Goal: Task Accomplishment & Management: Use online tool/utility

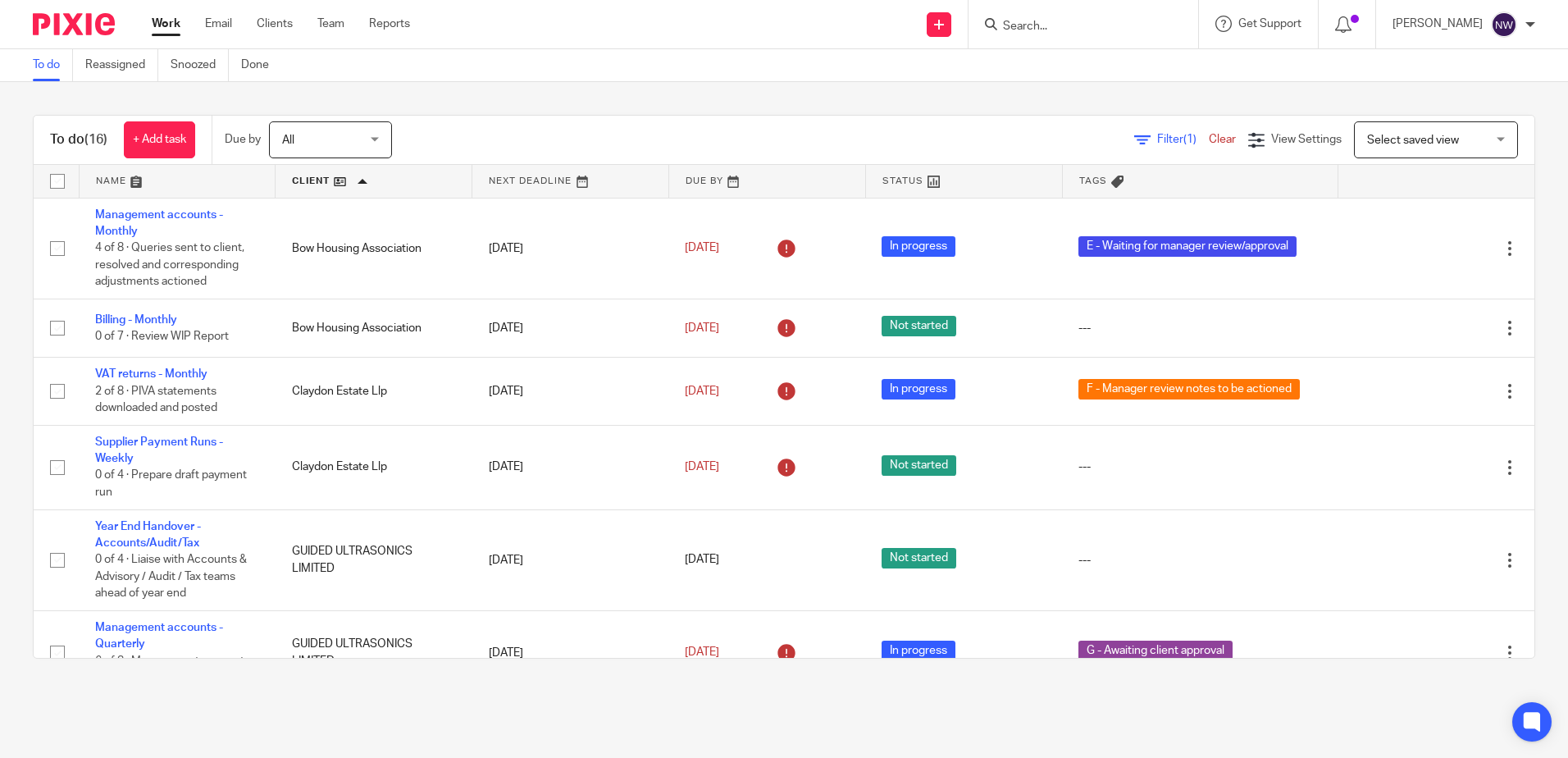
click at [162, 187] on link at bounding box center [177, 181] width 196 height 32
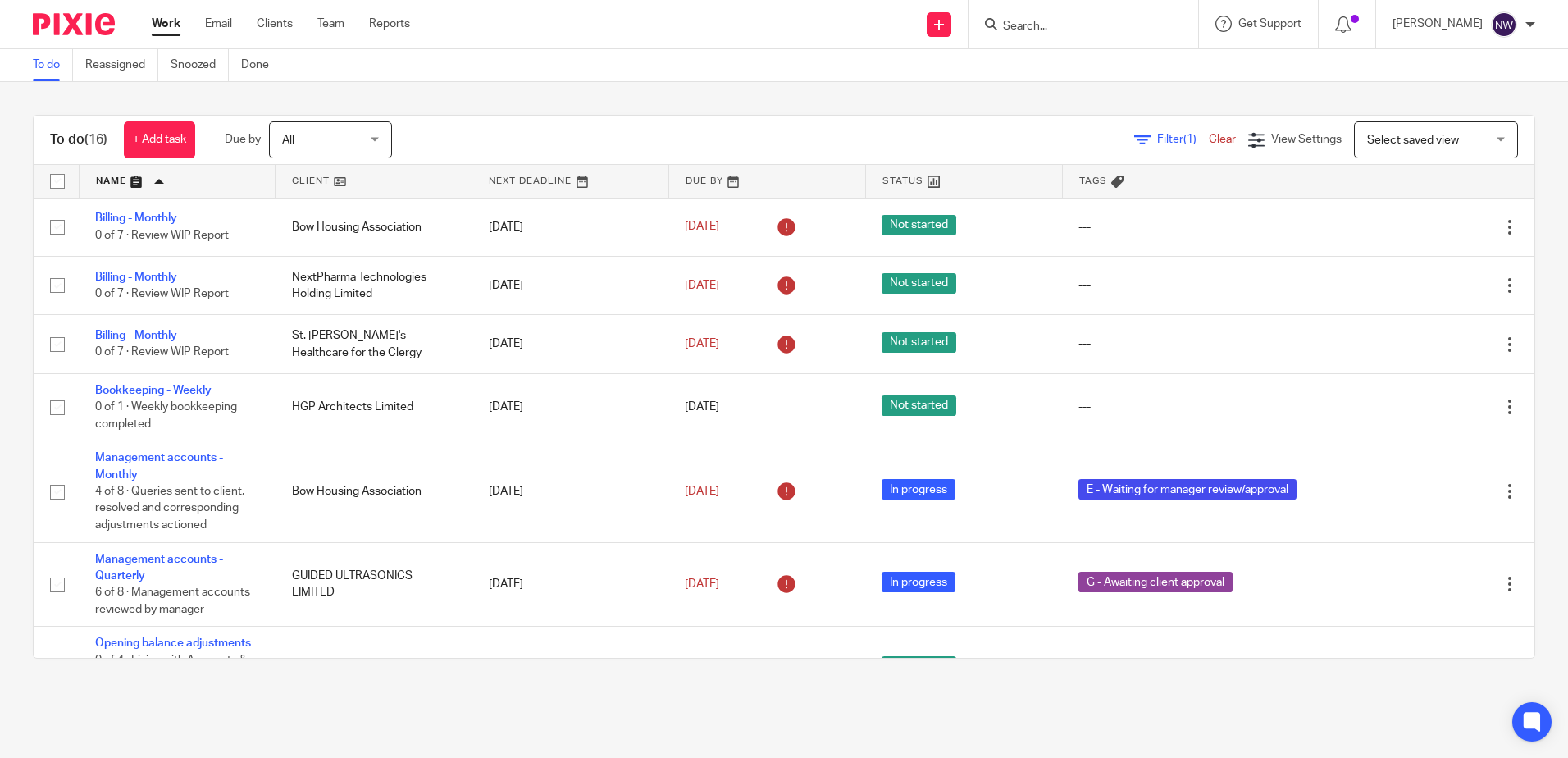
click at [1085, 23] on input "Search" at bounding box center [1075, 27] width 147 height 15
type input "ST LUKE"
click at [1068, 56] on link at bounding box center [1142, 64] width 289 height 25
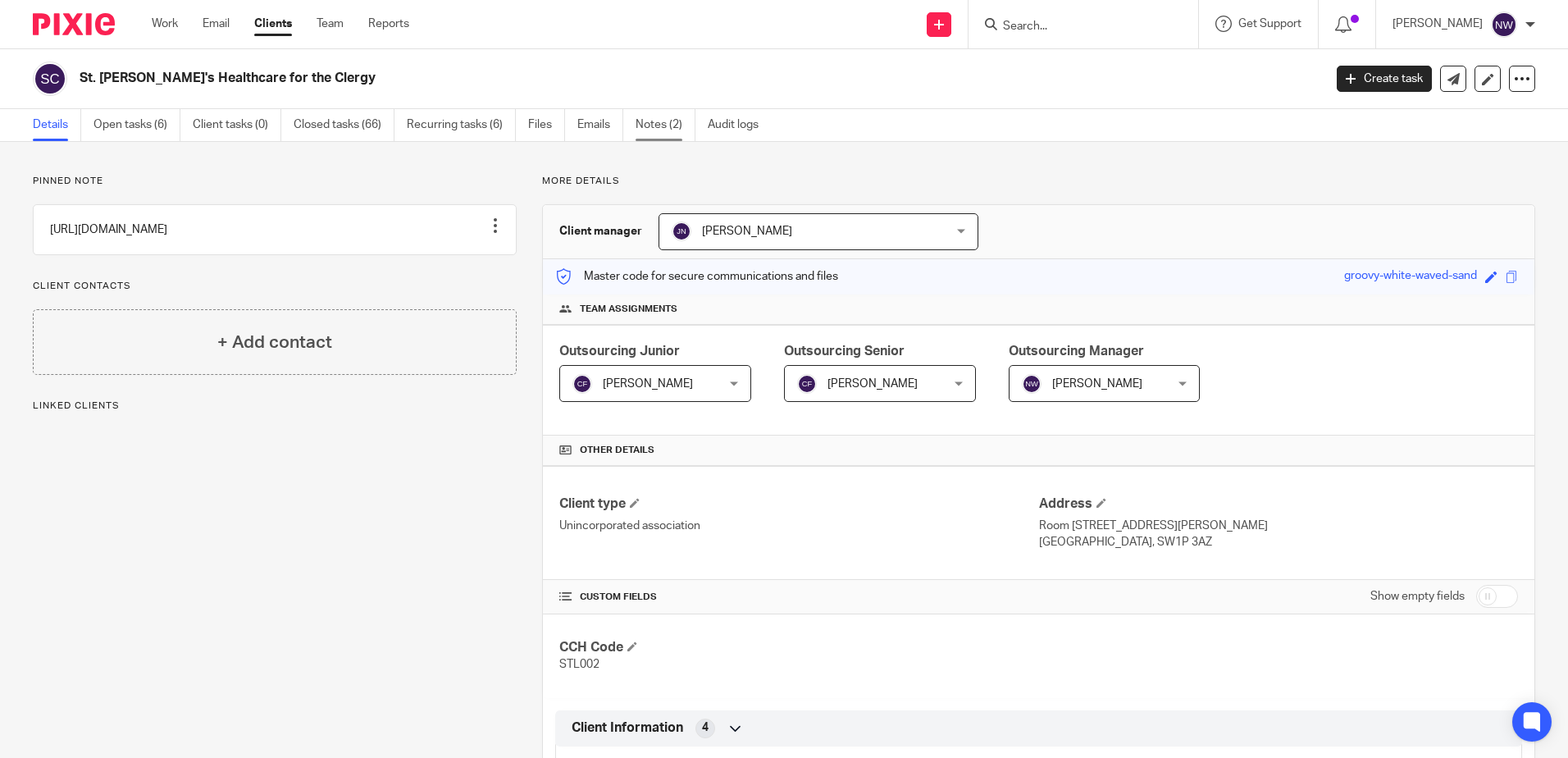
click at [646, 132] on link "Notes (2)" at bounding box center [665, 125] width 60 height 32
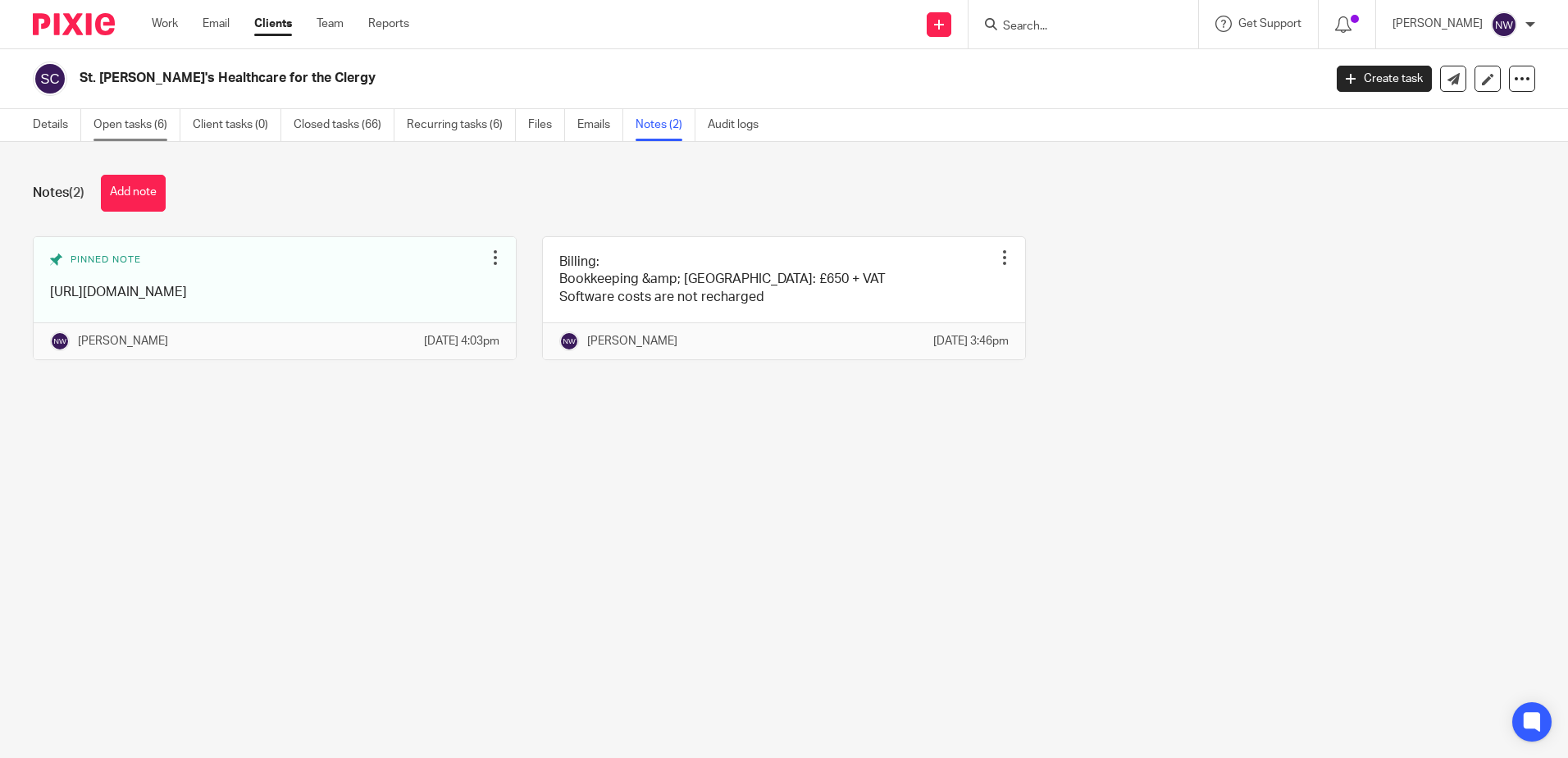
click at [160, 127] on link "Open tasks (6)" at bounding box center [137, 125] width 87 height 32
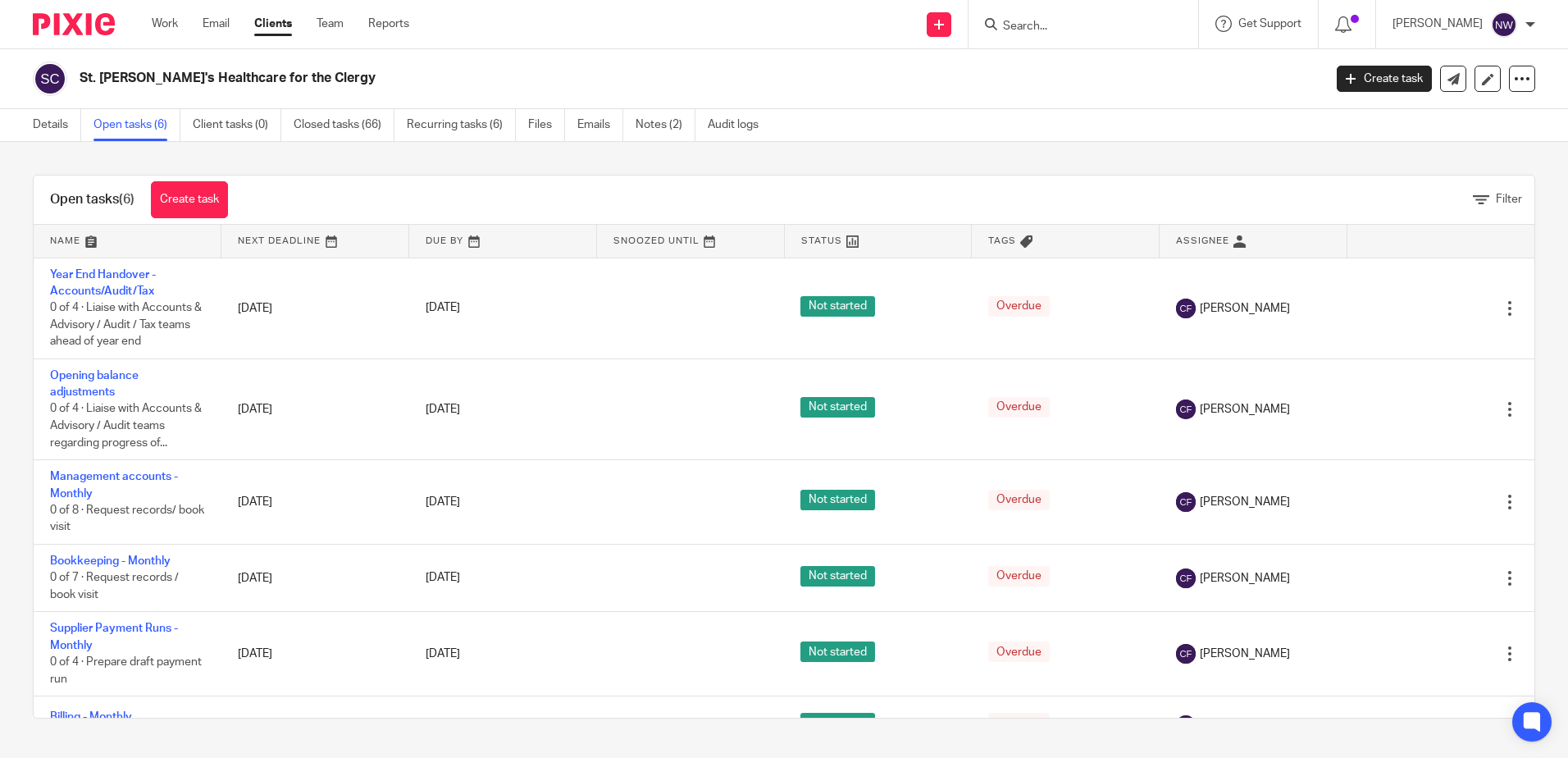
click at [140, 82] on h2 "St. [PERSON_NAME]'s Healthcare for the Clergy" at bounding box center [573, 78] width 986 height 17
click at [38, 82] on img at bounding box center [49, 78] width 34 height 34
click at [53, 131] on link "Details" at bounding box center [57, 125] width 48 height 32
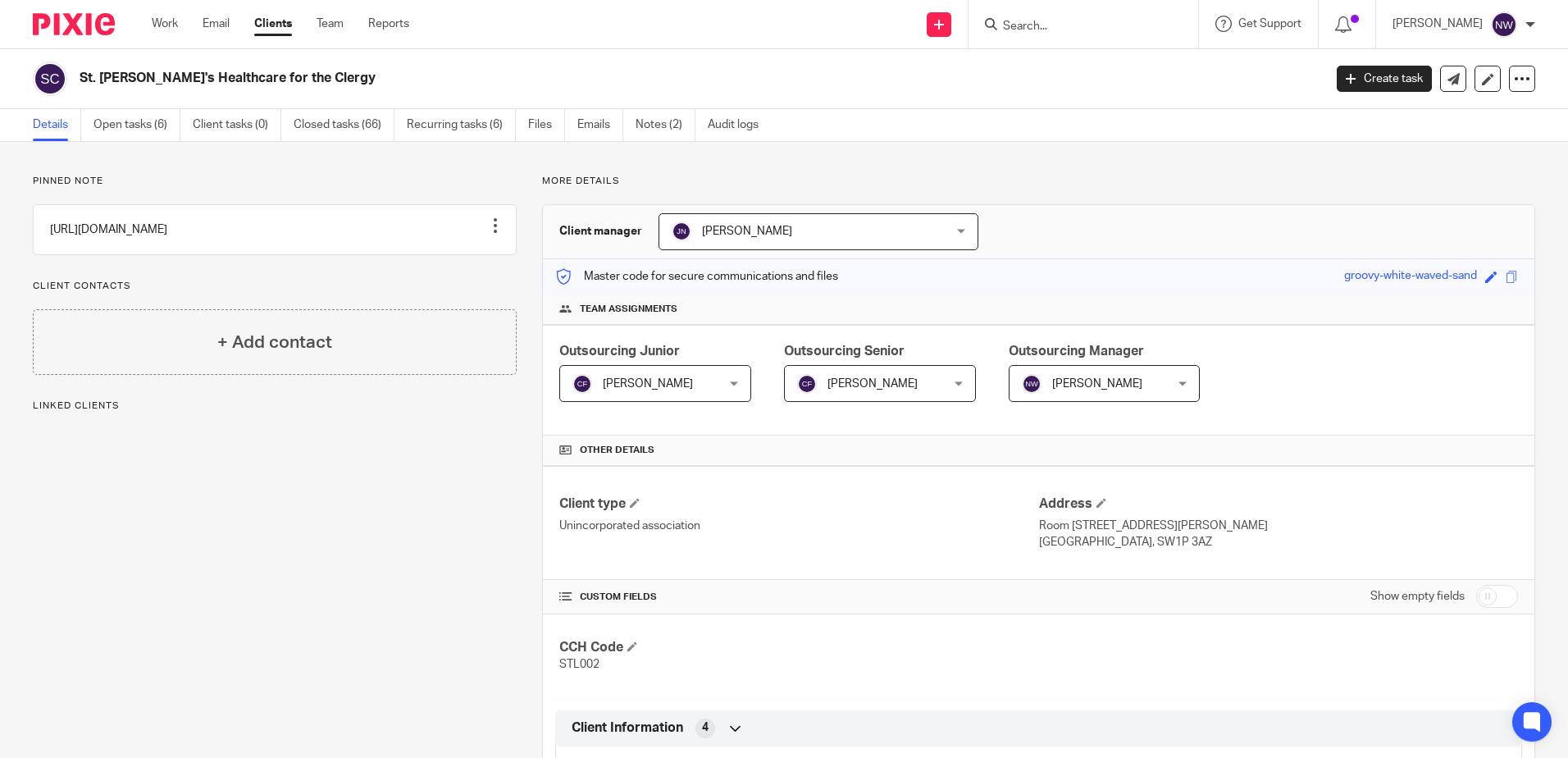
click at [901, 372] on span "[PERSON_NAME]" at bounding box center [868, 382] width 142 height 34
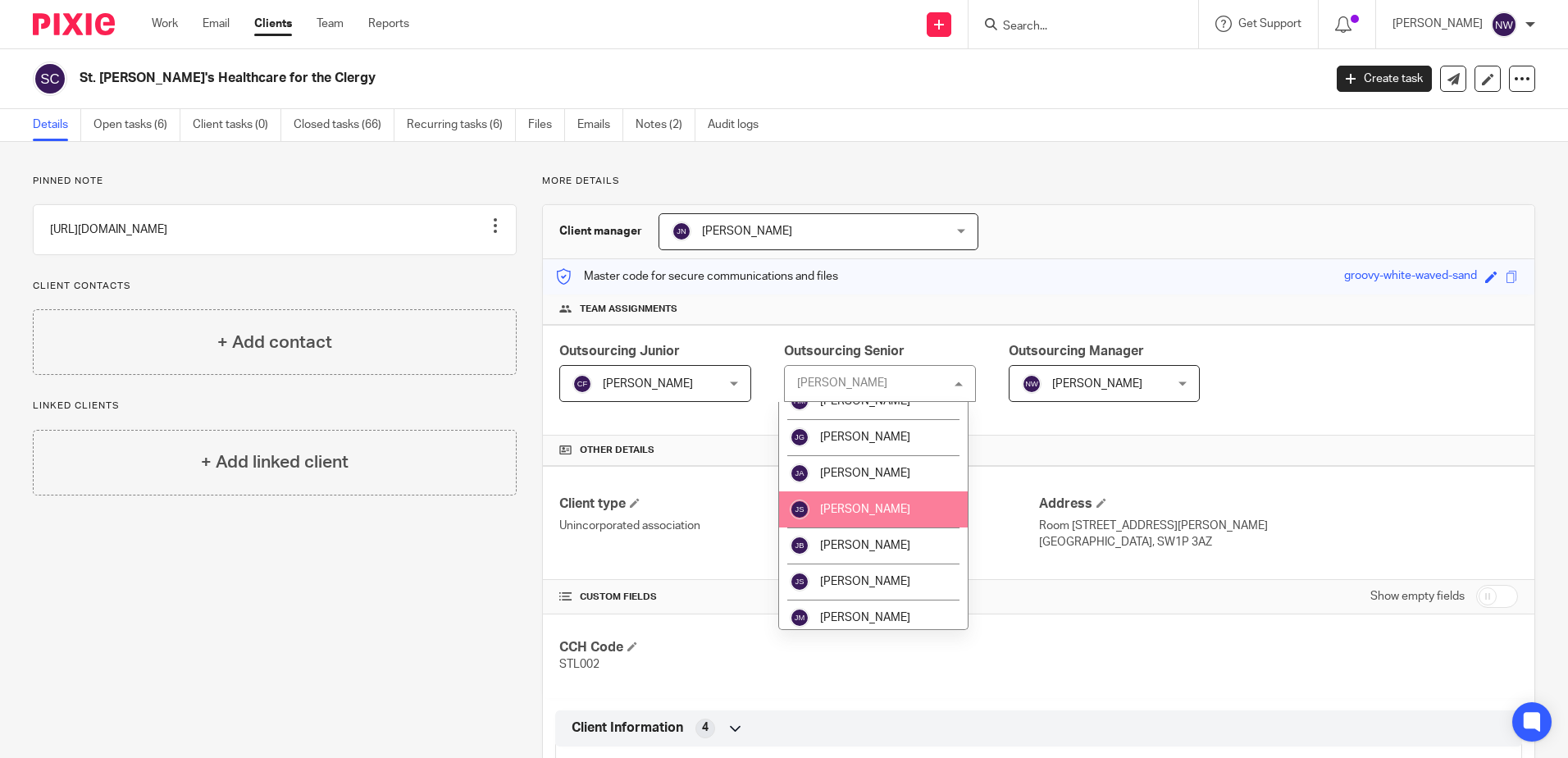
scroll to position [820, 0]
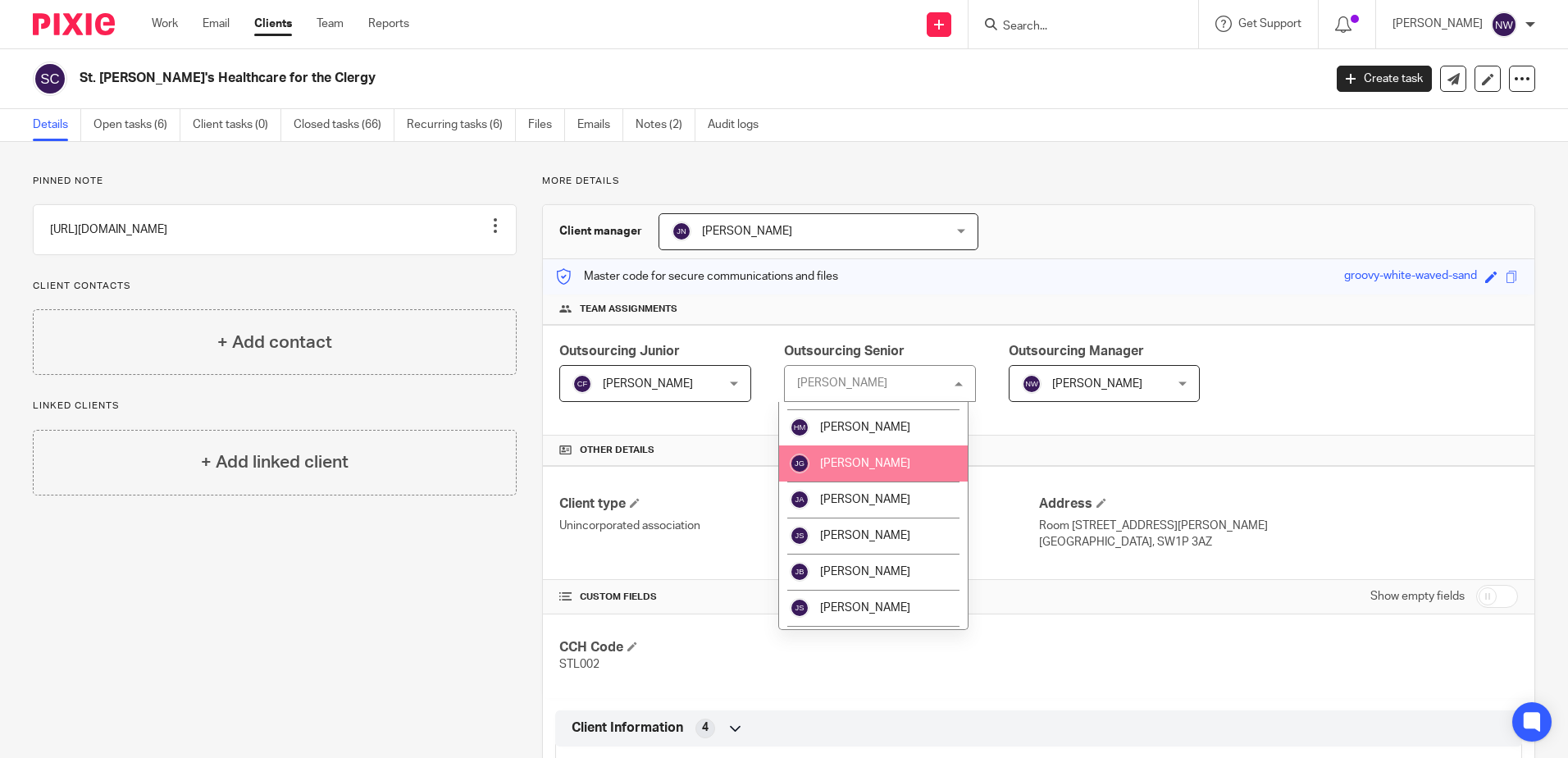
click at [880, 457] on li "[PERSON_NAME]" at bounding box center [874, 463] width 189 height 36
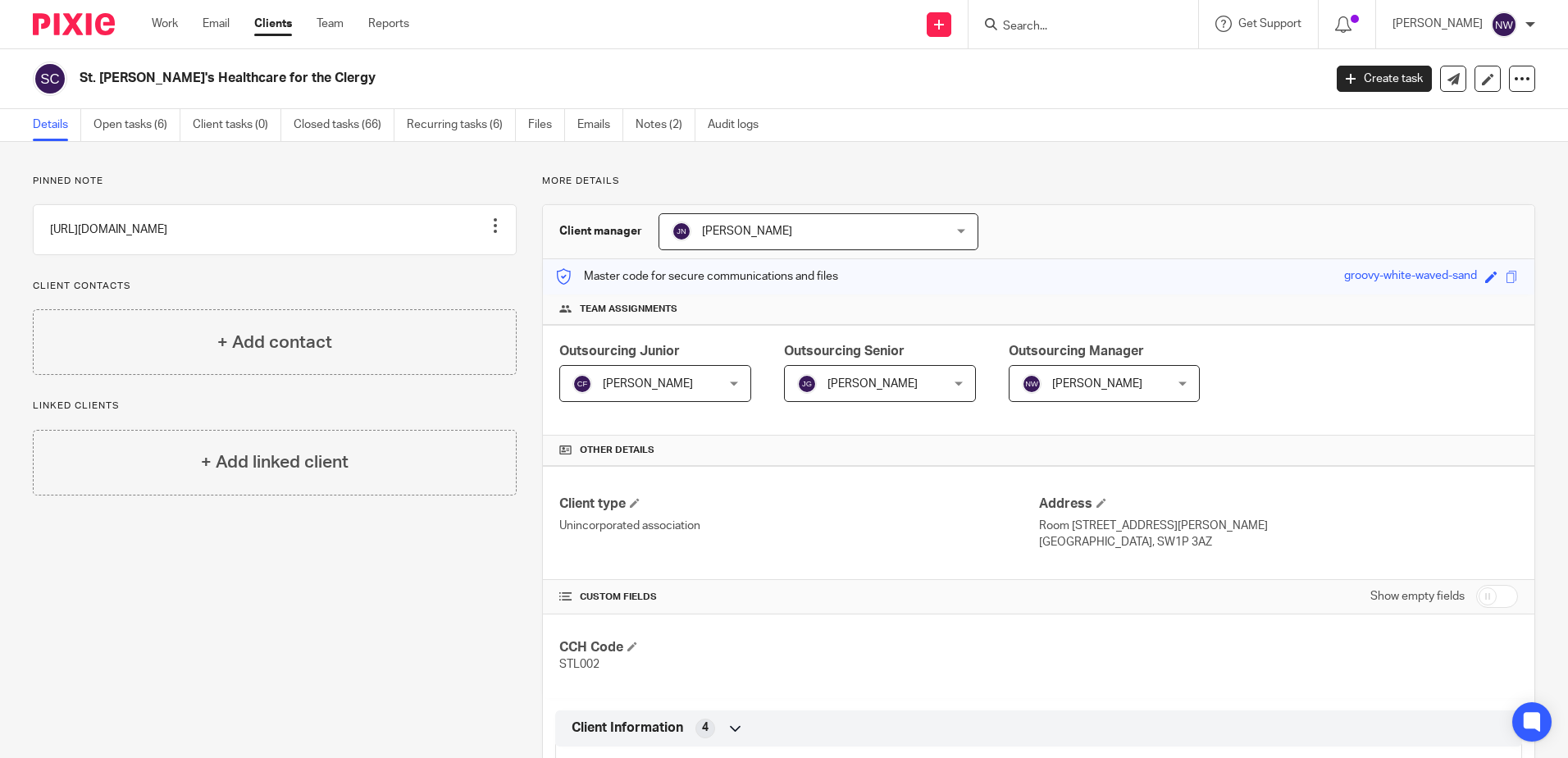
click at [705, 377] on div "[PERSON_NAME] [PERSON_NAME]" at bounding box center [655, 383] width 192 height 37
click at [689, 396] on span "[PERSON_NAME]" at bounding box center [644, 382] width 142 height 34
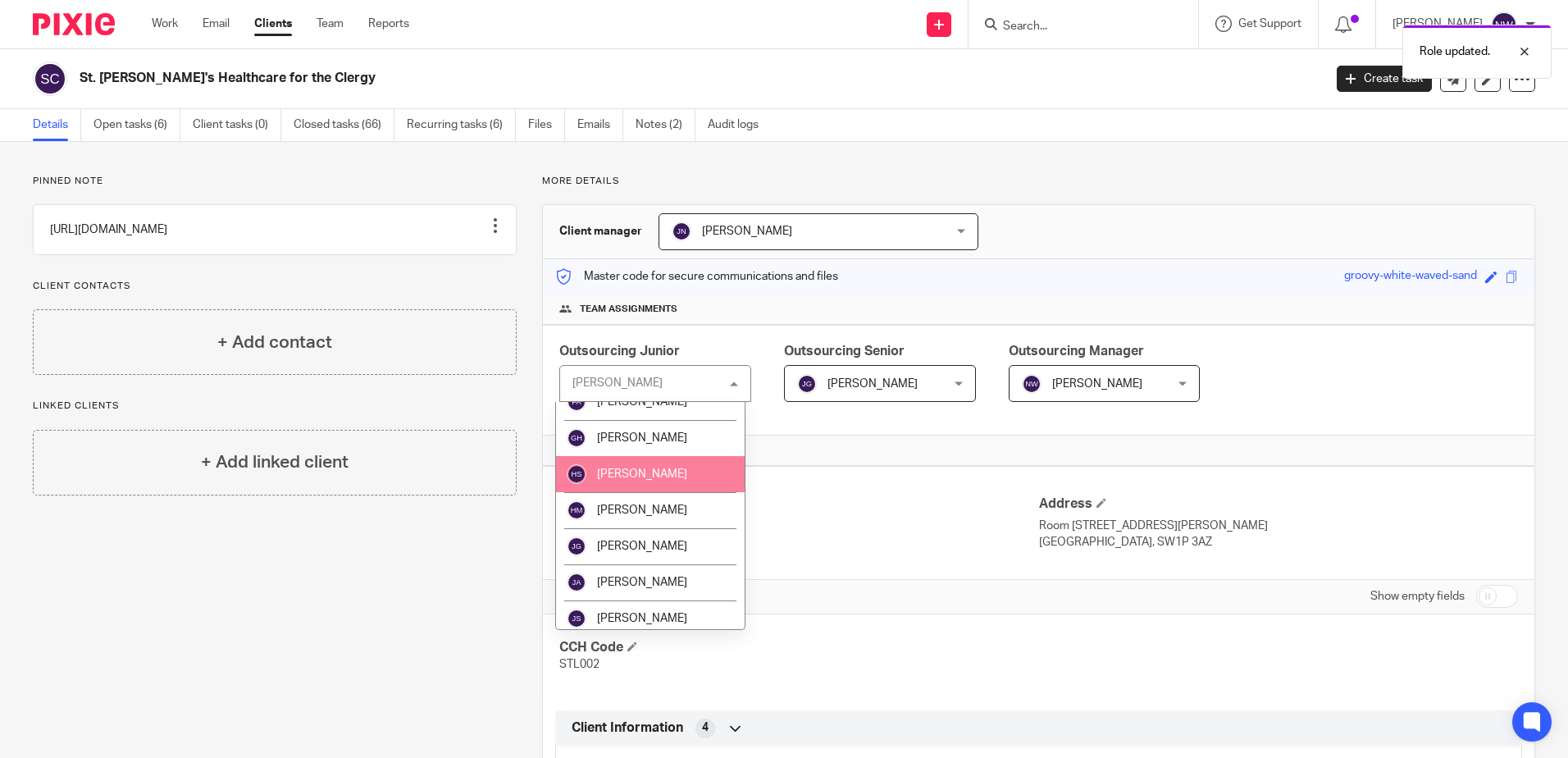
scroll to position [739, 0]
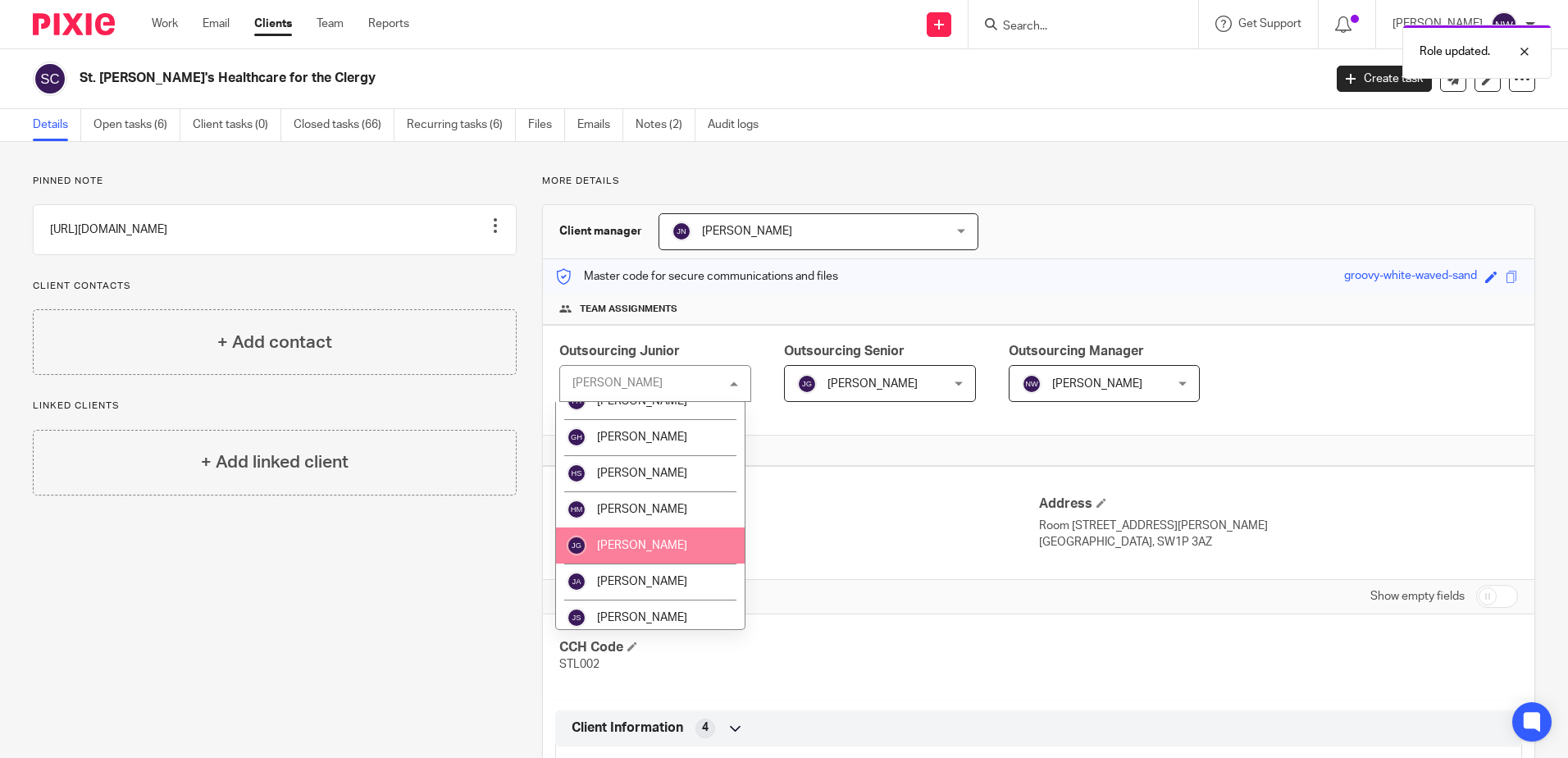
click at [649, 533] on li "[PERSON_NAME]" at bounding box center [650, 545] width 189 height 36
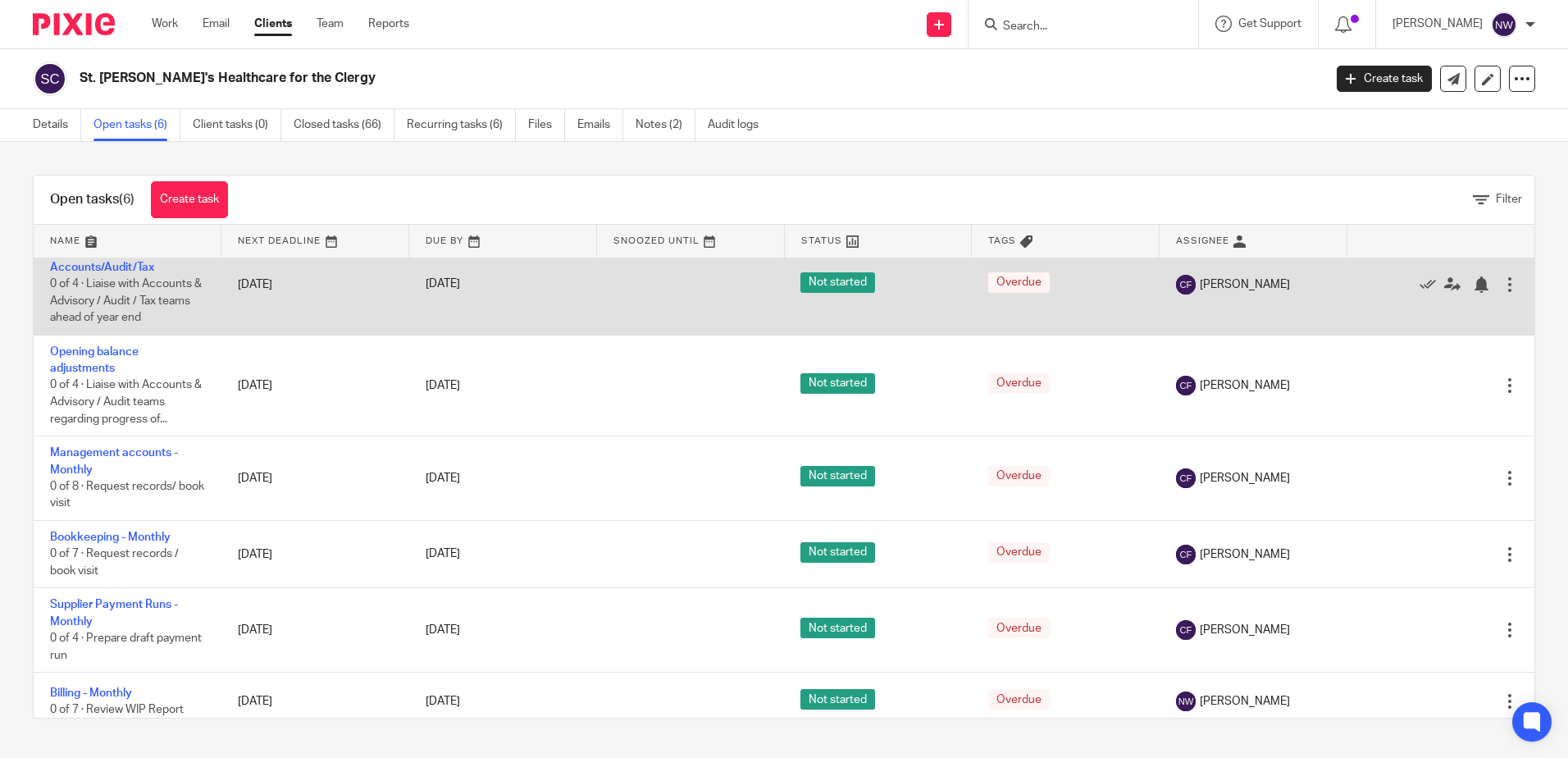
scroll to position [37, 0]
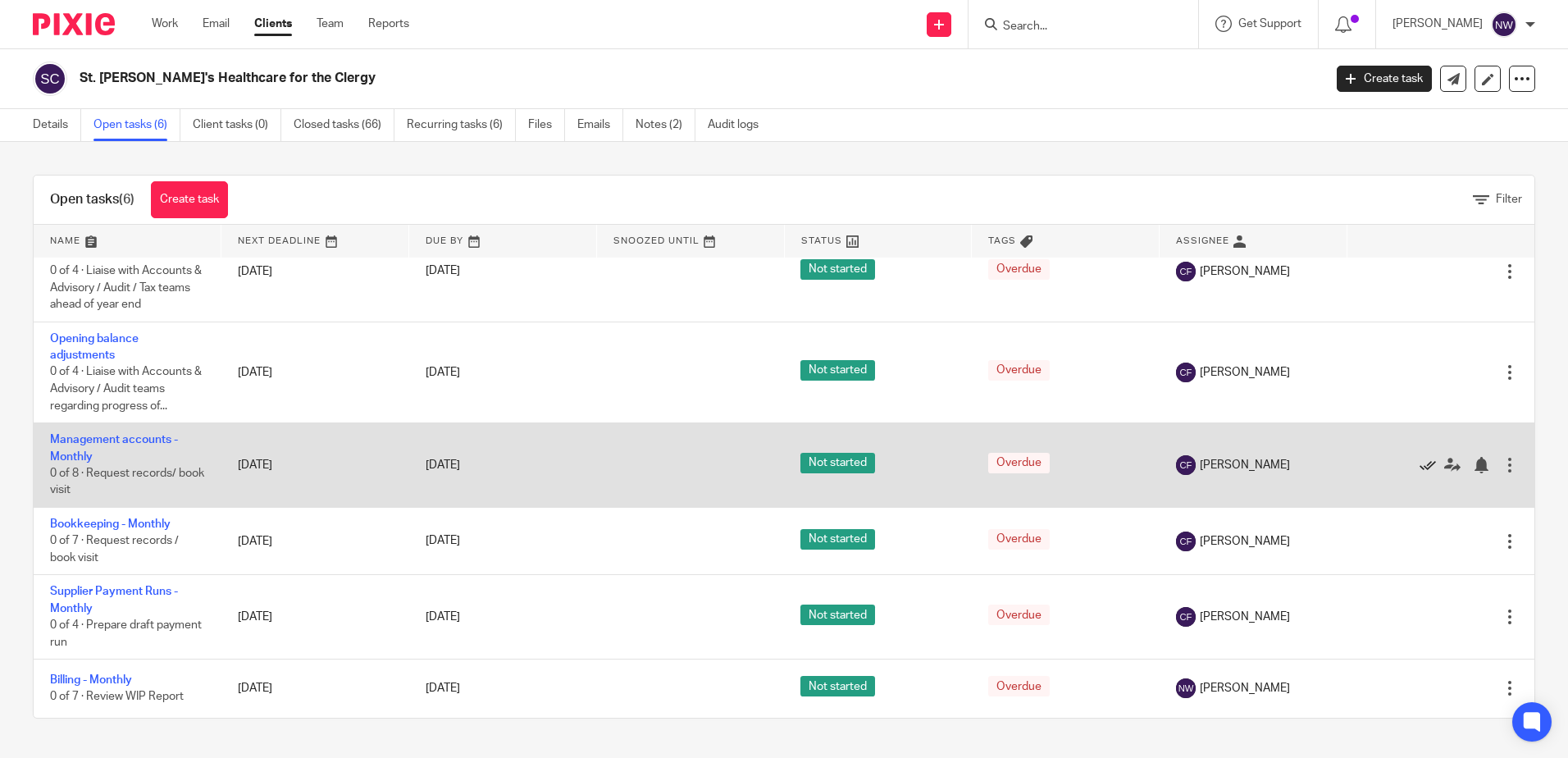
click at [1420, 464] on icon at bounding box center [1428, 466] width 17 height 17
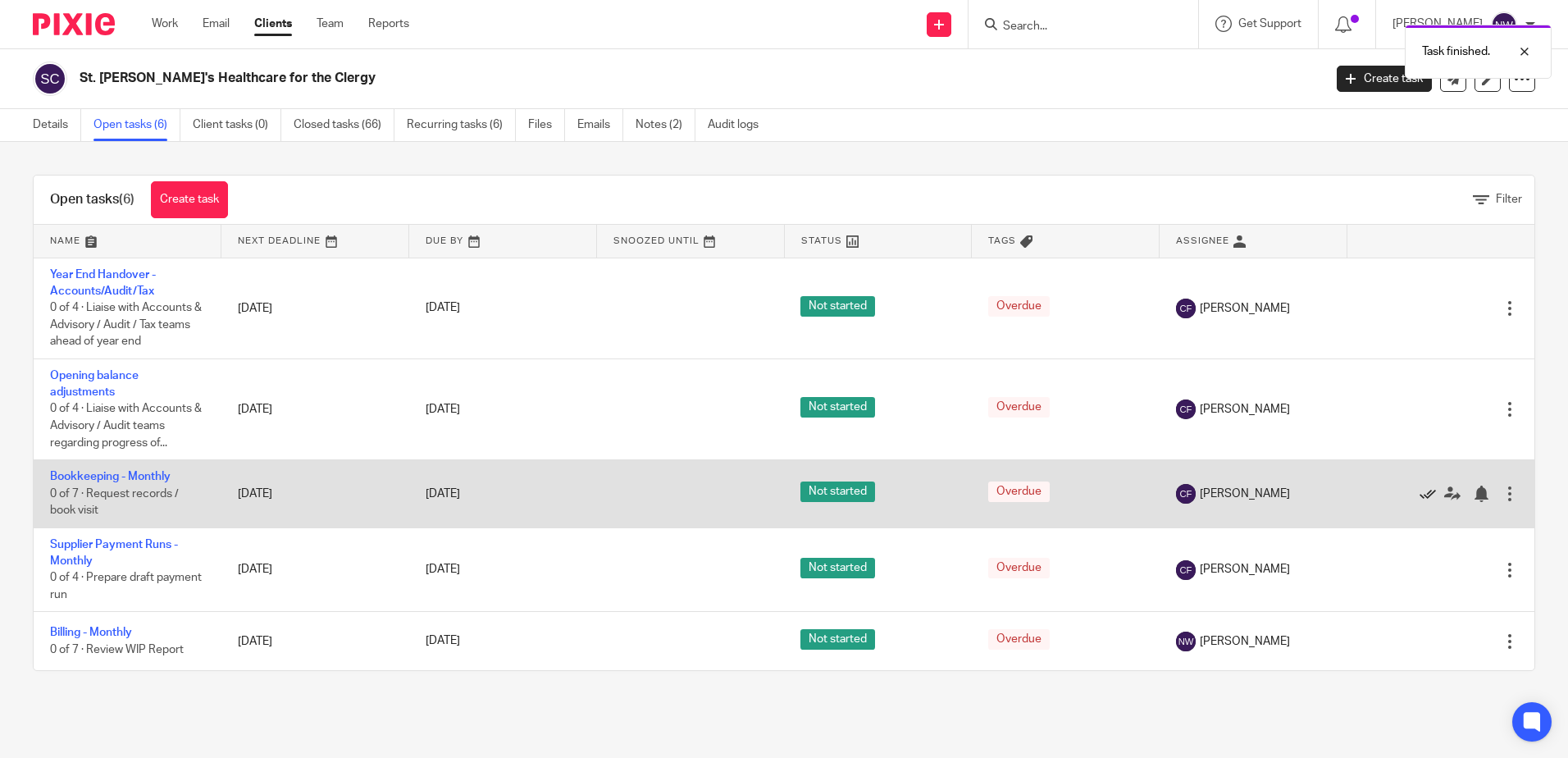
click at [1420, 496] on icon at bounding box center [1428, 494] width 17 height 17
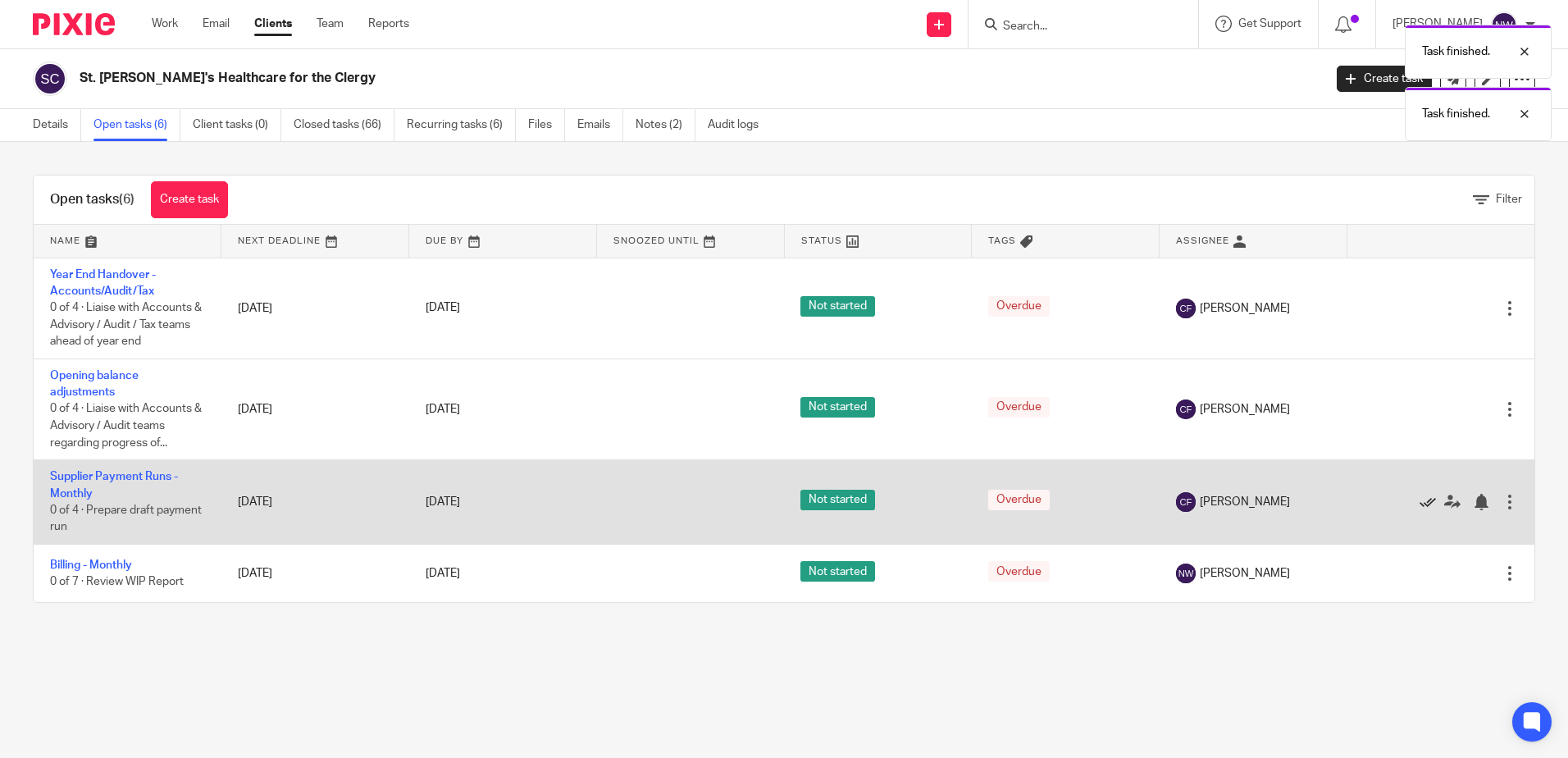
click at [1420, 498] on icon at bounding box center [1428, 502] width 17 height 17
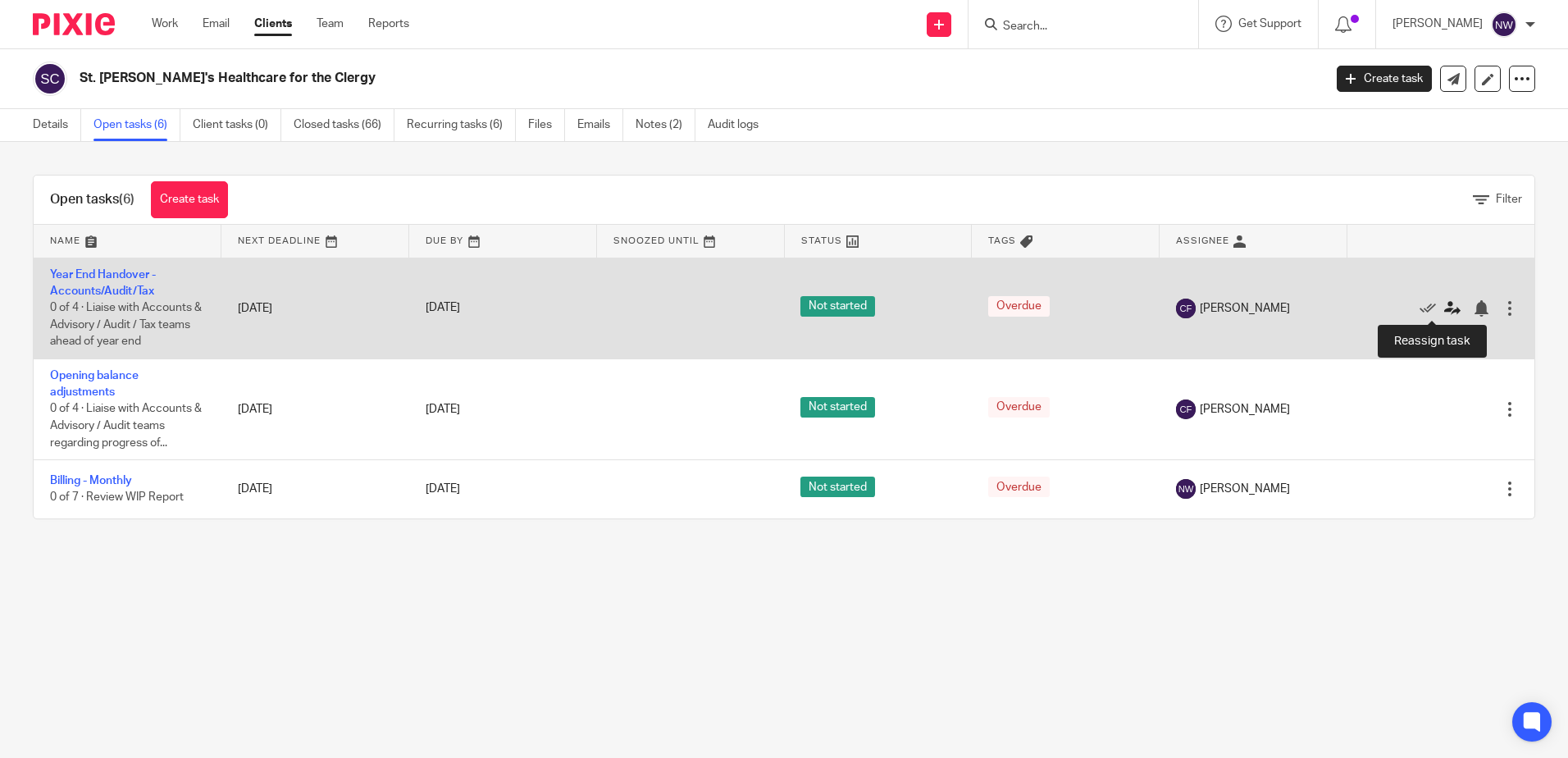
click at [1445, 309] on icon at bounding box center [1453, 309] width 17 height 17
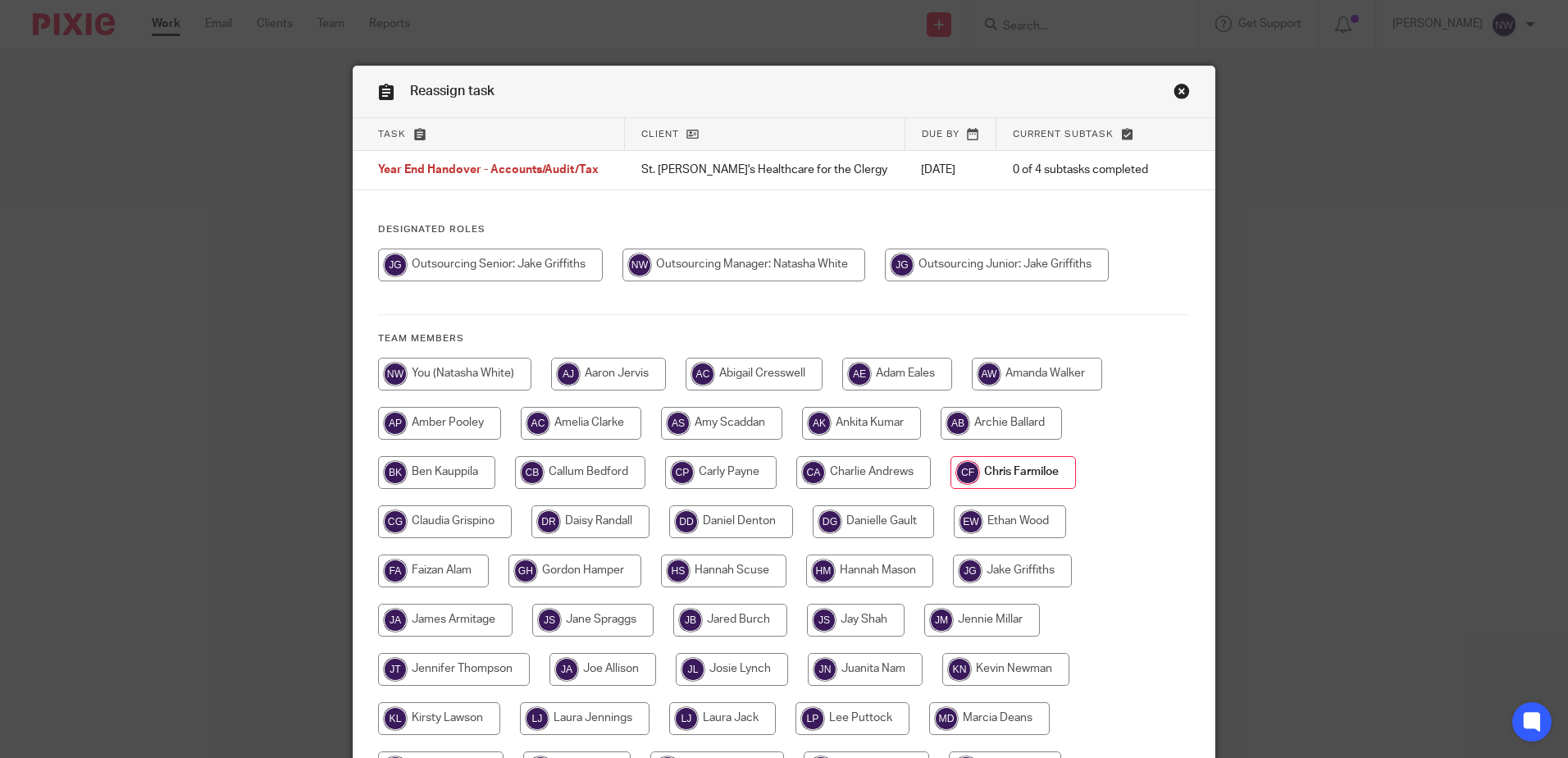
click at [529, 267] on input "radio" at bounding box center [490, 264] width 225 height 32
radio input "true"
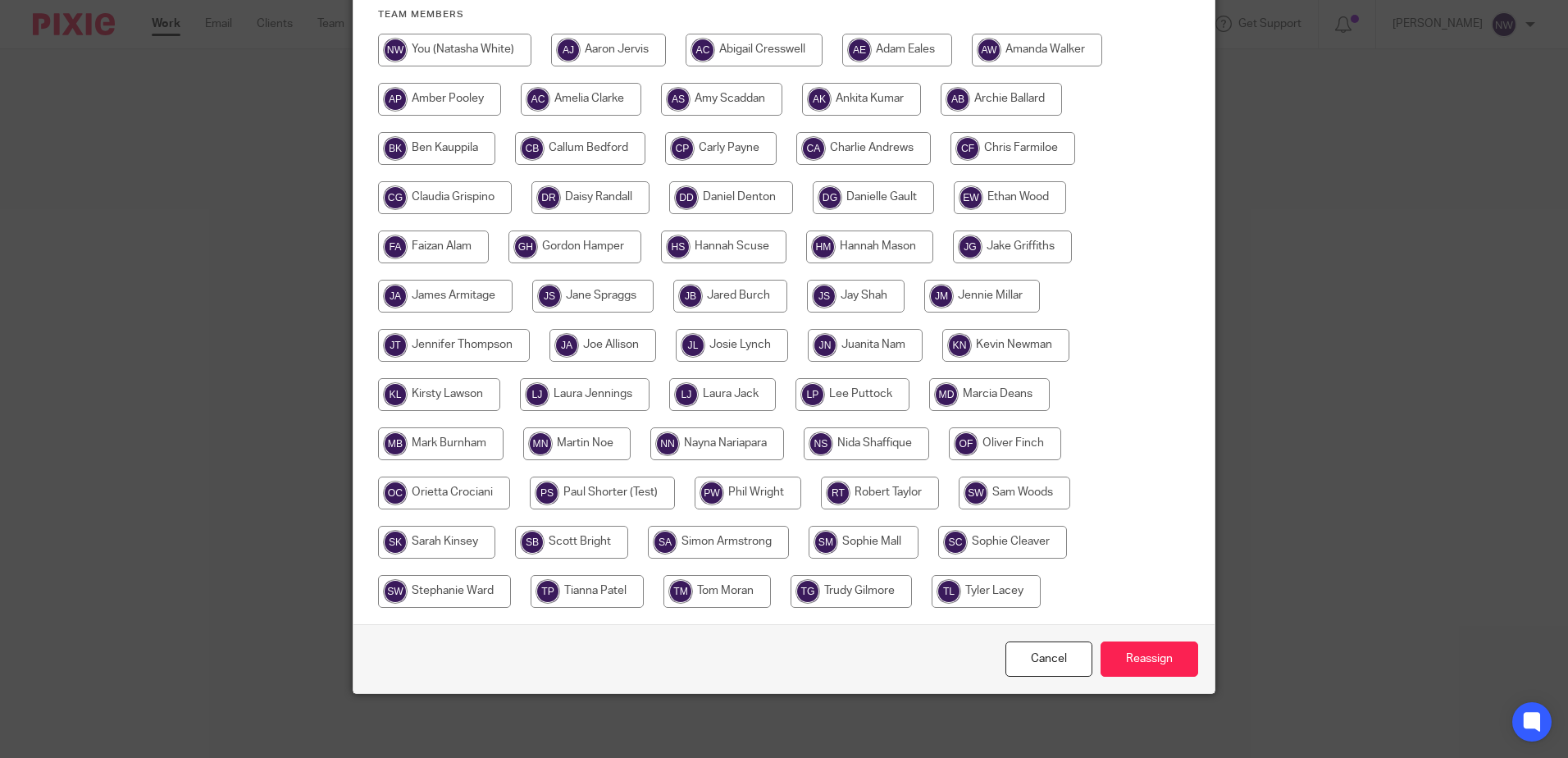
scroll to position [326, 0]
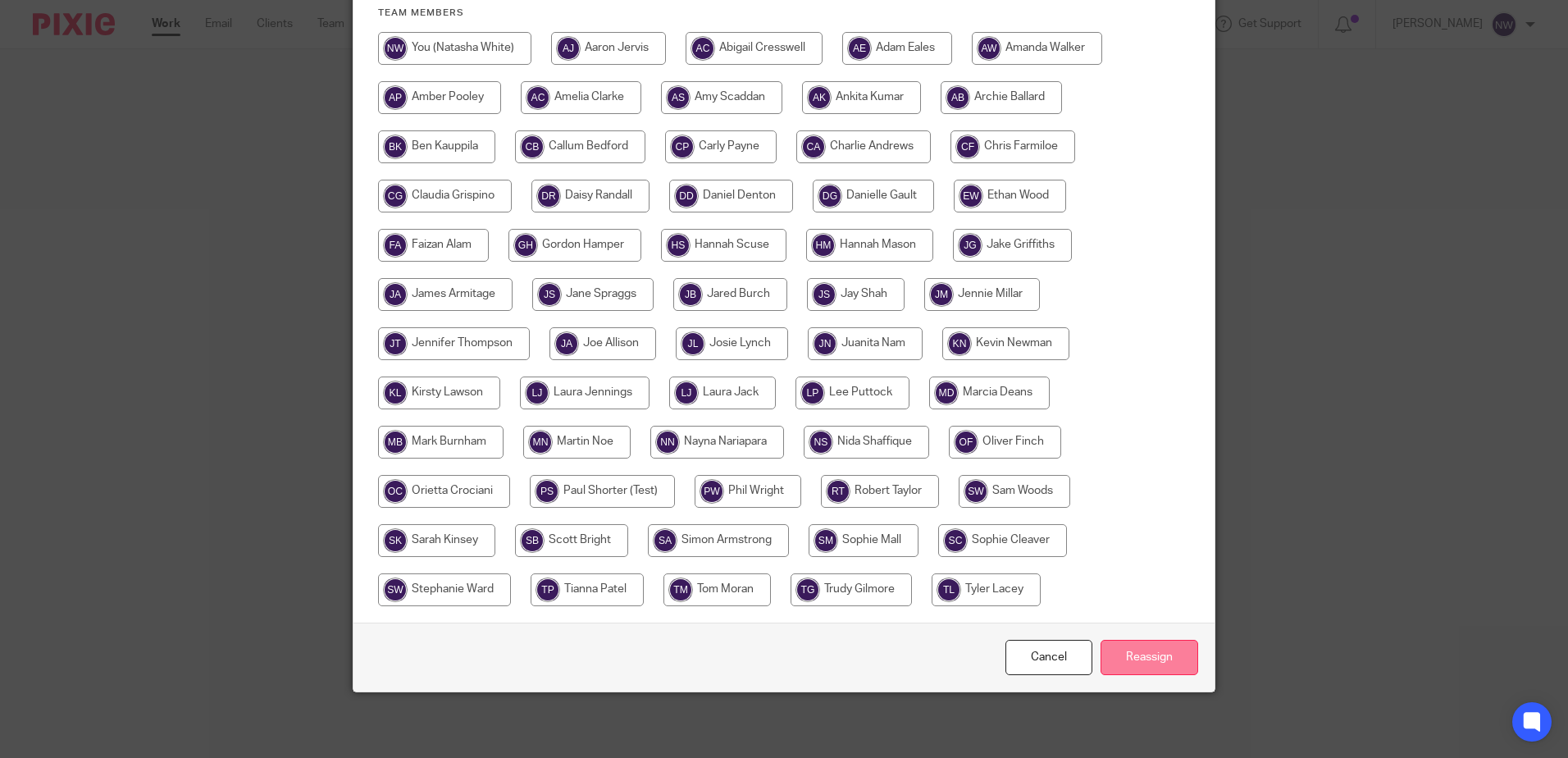
click at [1120, 651] on input "Reassign" at bounding box center [1149, 657] width 97 height 35
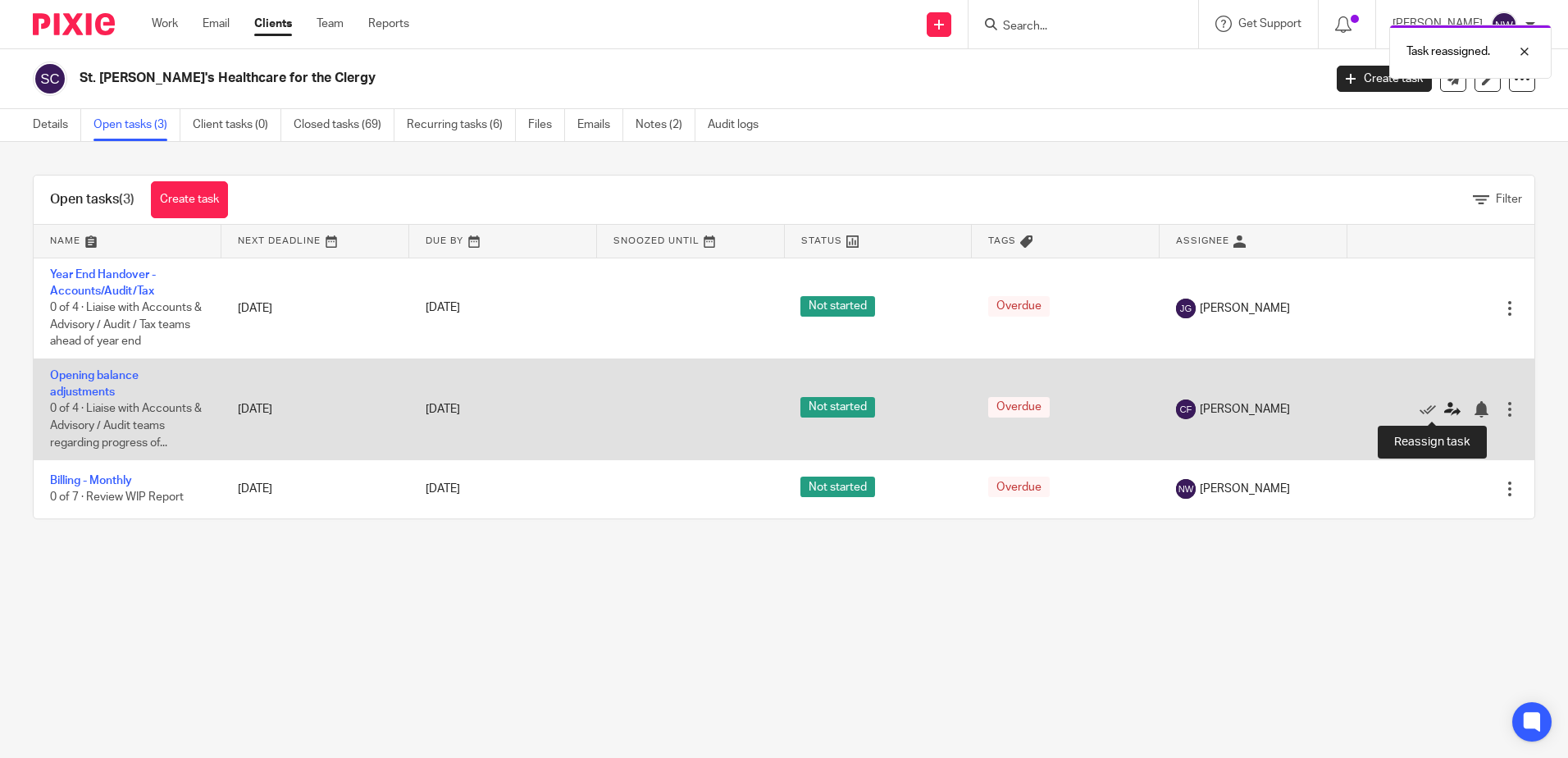
click at [1445, 407] on icon at bounding box center [1453, 410] width 17 height 17
click at [1445, 411] on icon at bounding box center [1453, 410] width 17 height 17
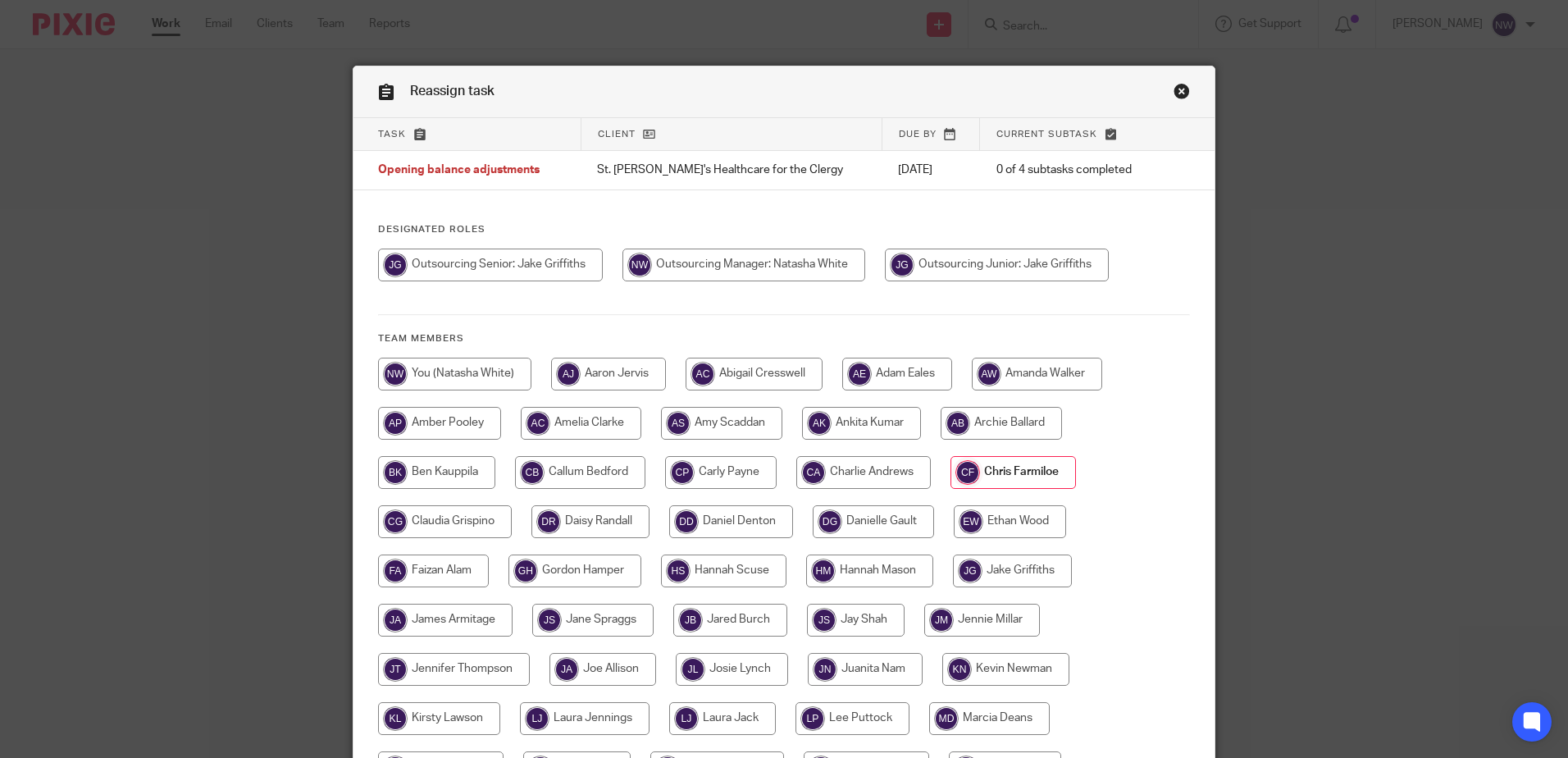
click at [559, 267] on input "radio" at bounding box center [490, 264] width 225 height 32
radio input "true"
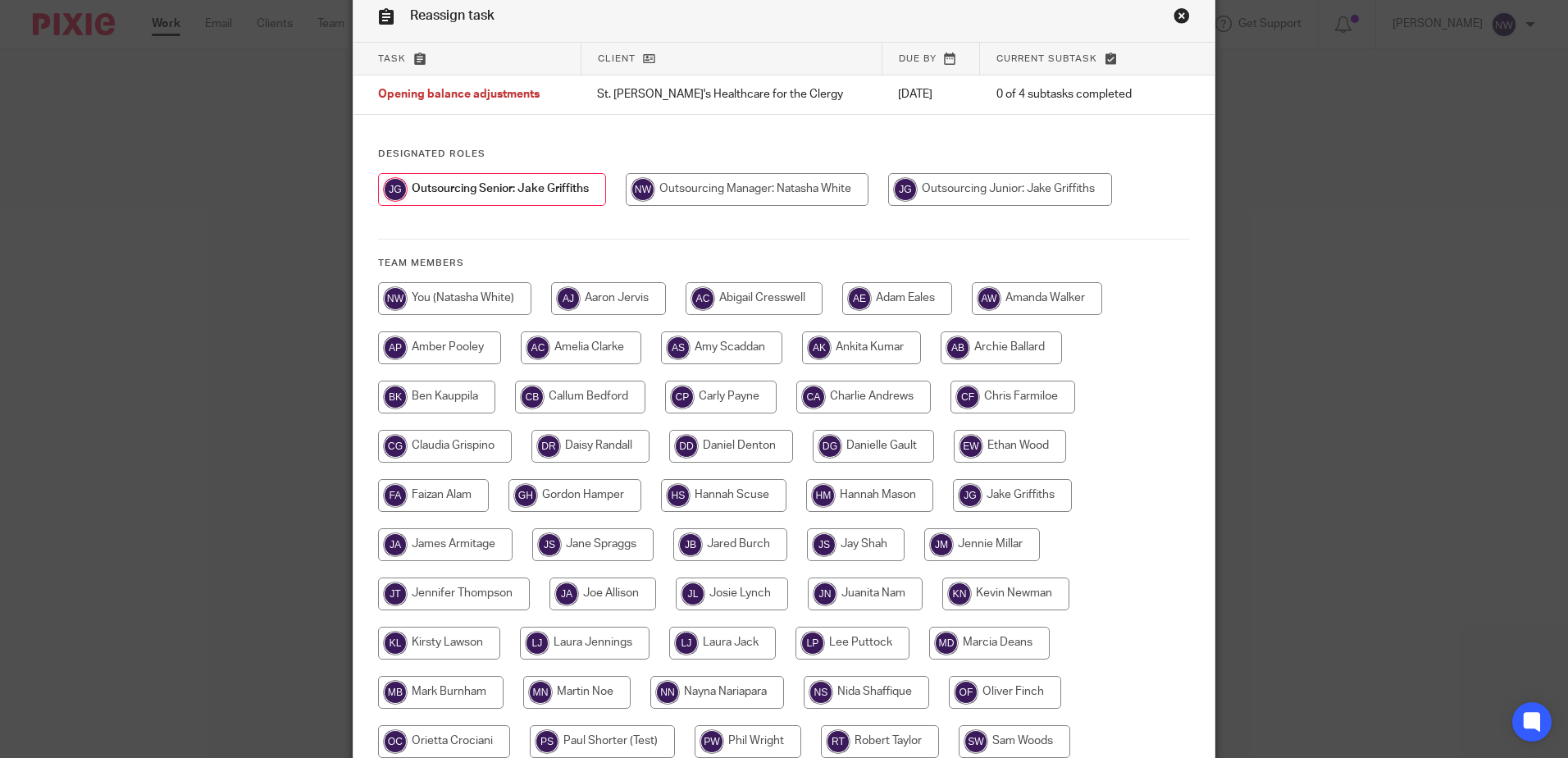
scroll to position [247, 0]
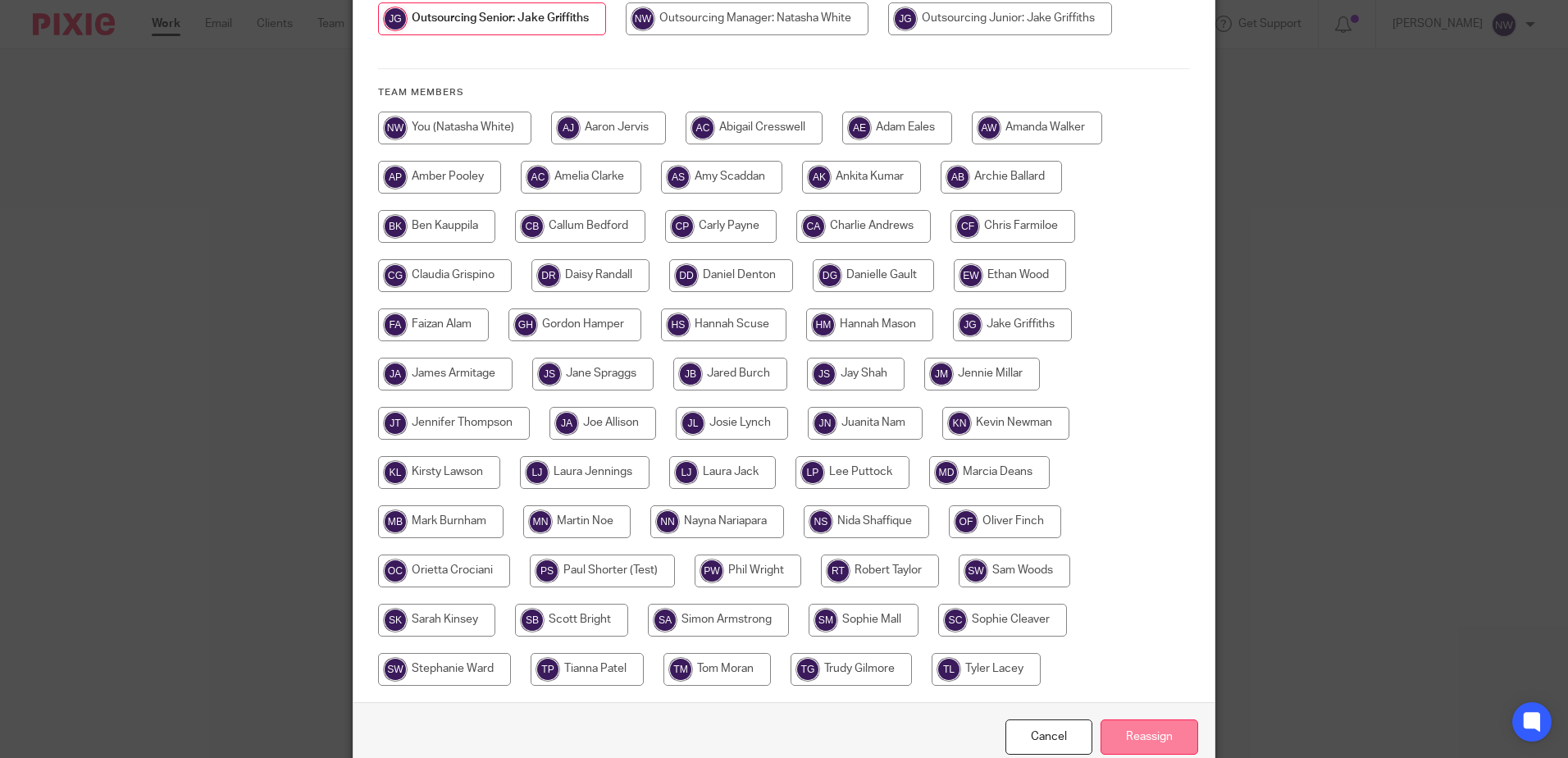
click at [1115, 736] on input "Reassign" at bounding box center [1149, 737] width 97 height 35
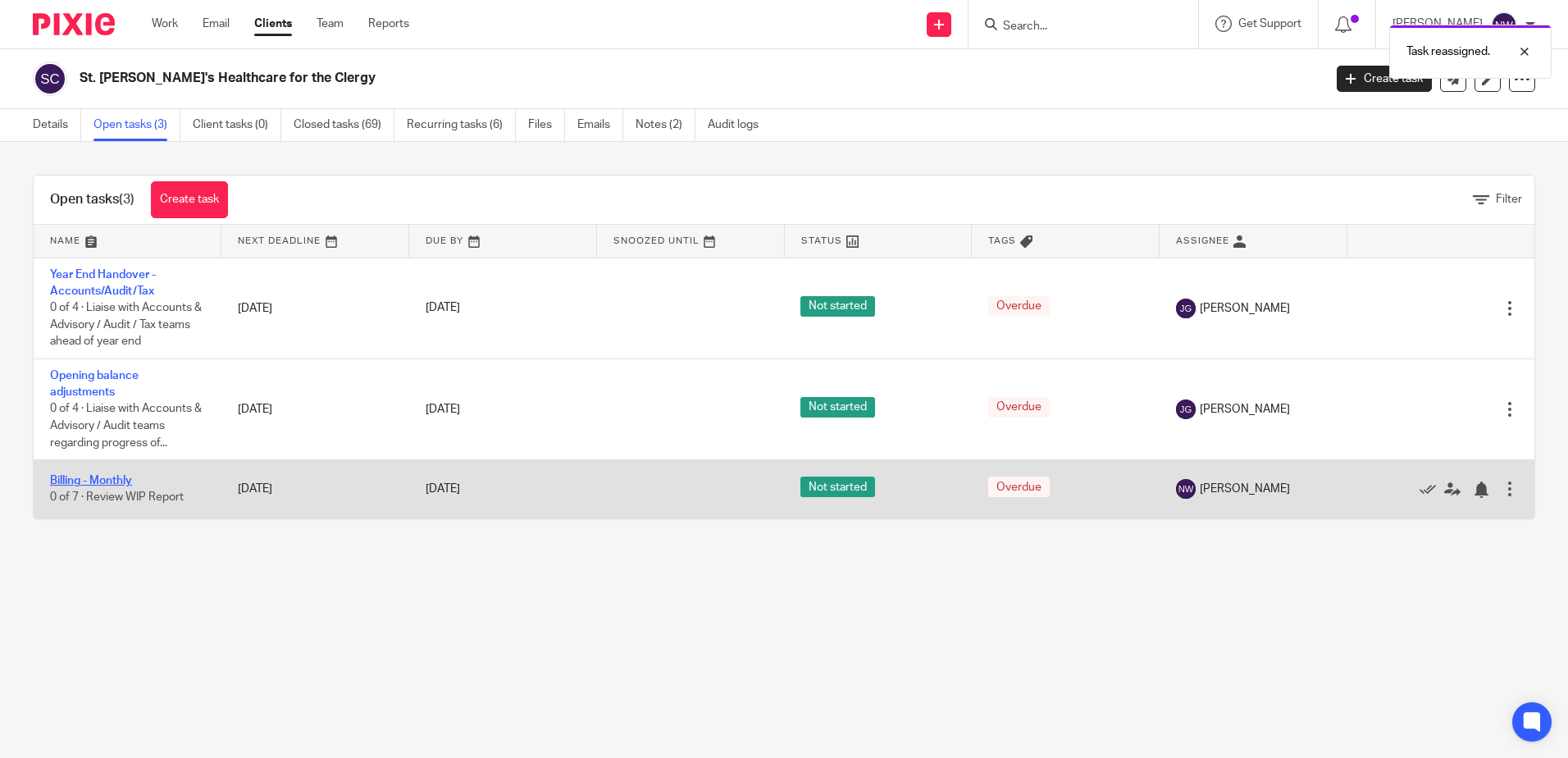
click at [127, 476] on link "Billing - Monthly" at bounding box center [91, 481] width 82 height 12
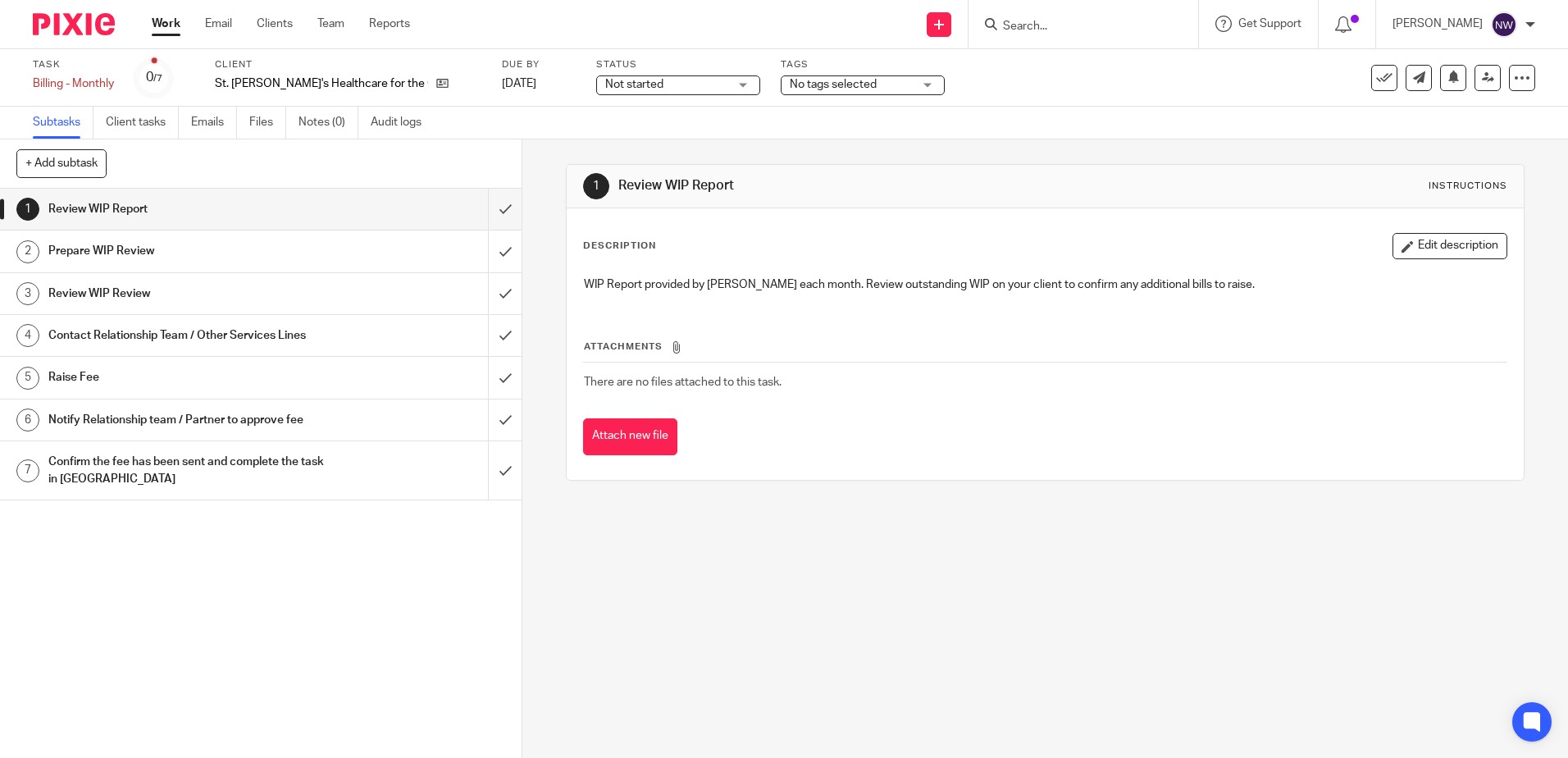
click at [649, 84] on span "Not started" at bounding box center [667, 85] width 123 height 17
click at [604, 134] on li "In progress" at bounding box center [613, 145] width 162 height 33
click at [790, 78] on span "No tags selected" at bounding box center [852, 85] width 123 height 17
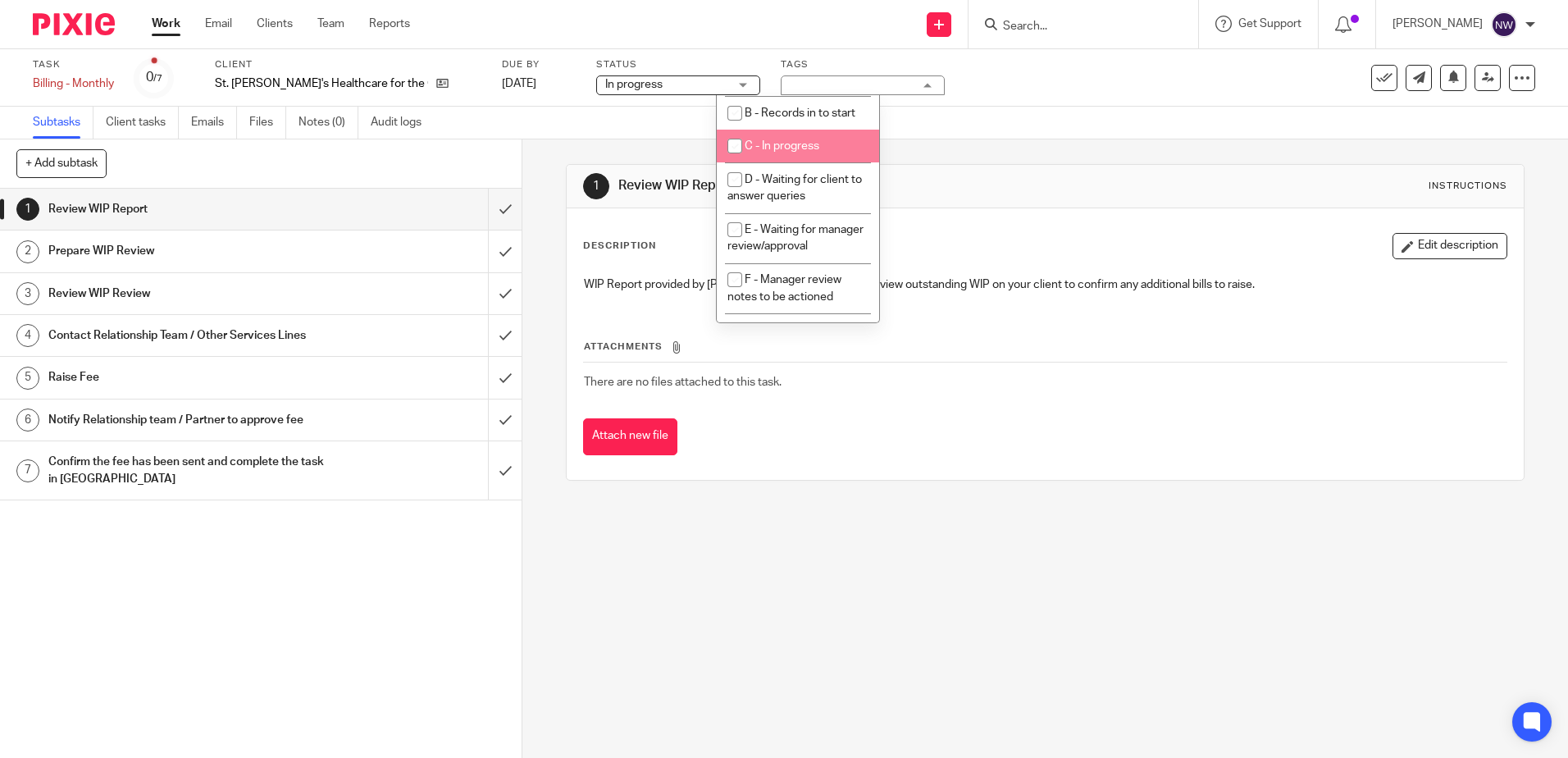
scroll to position [164, 0]
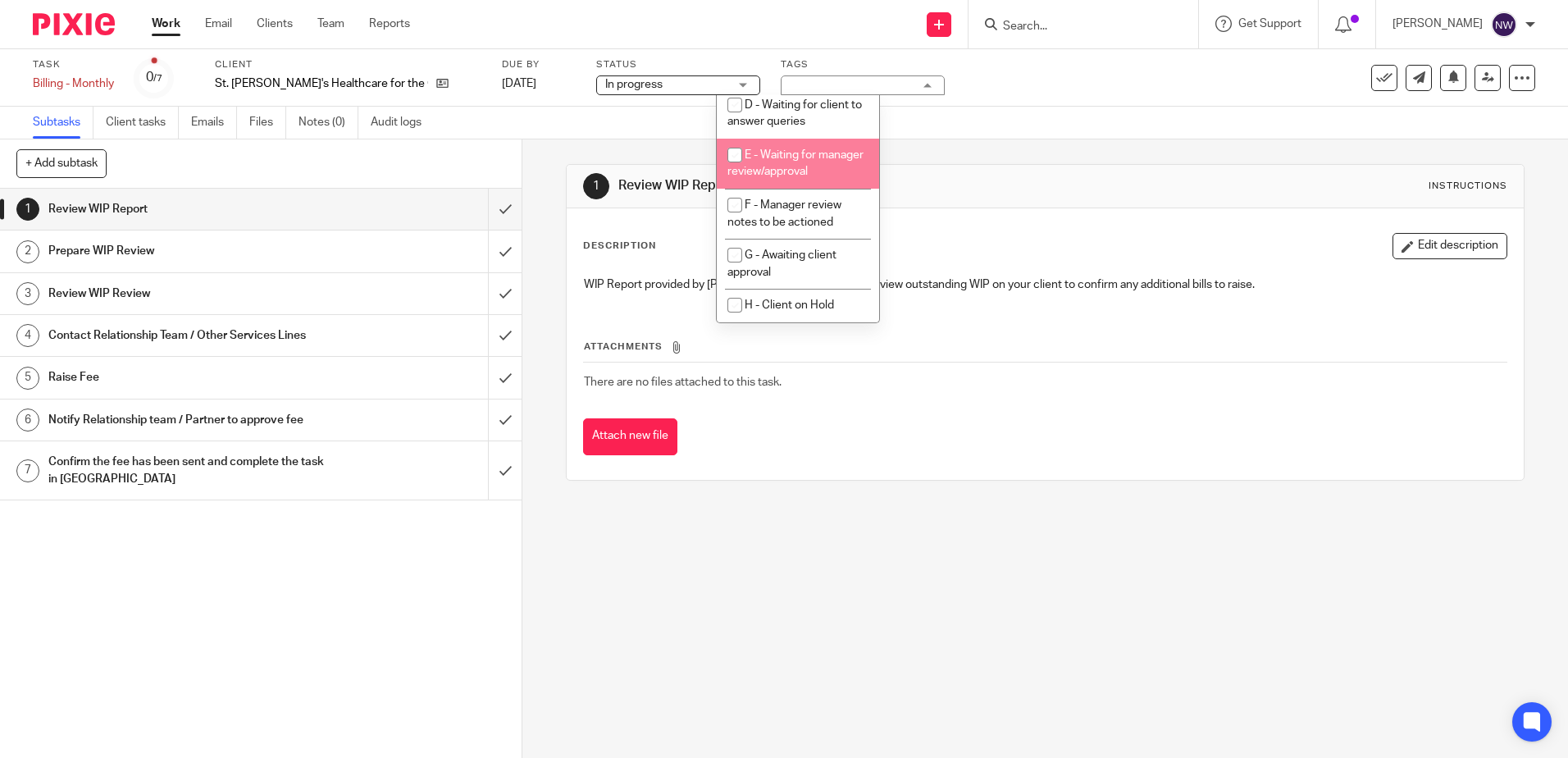
click at [808, 178] on span "E - Waiting for manager review/approval" at bounding box center [796, 163] width 137 height 28
checkbox input "true"
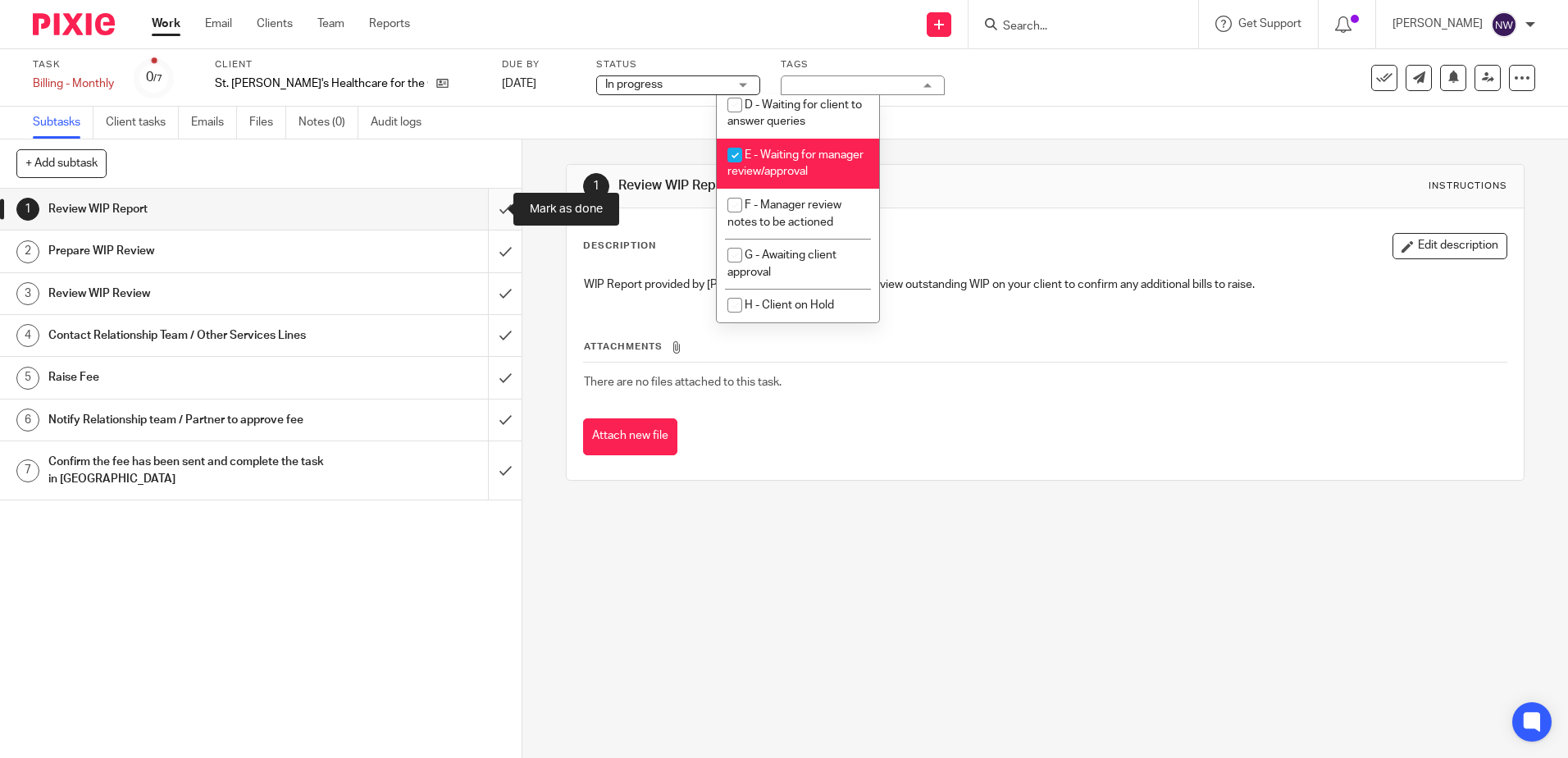
click at [490, 212] on input "submit" at bounding box center [261, 209] width 522 height 41
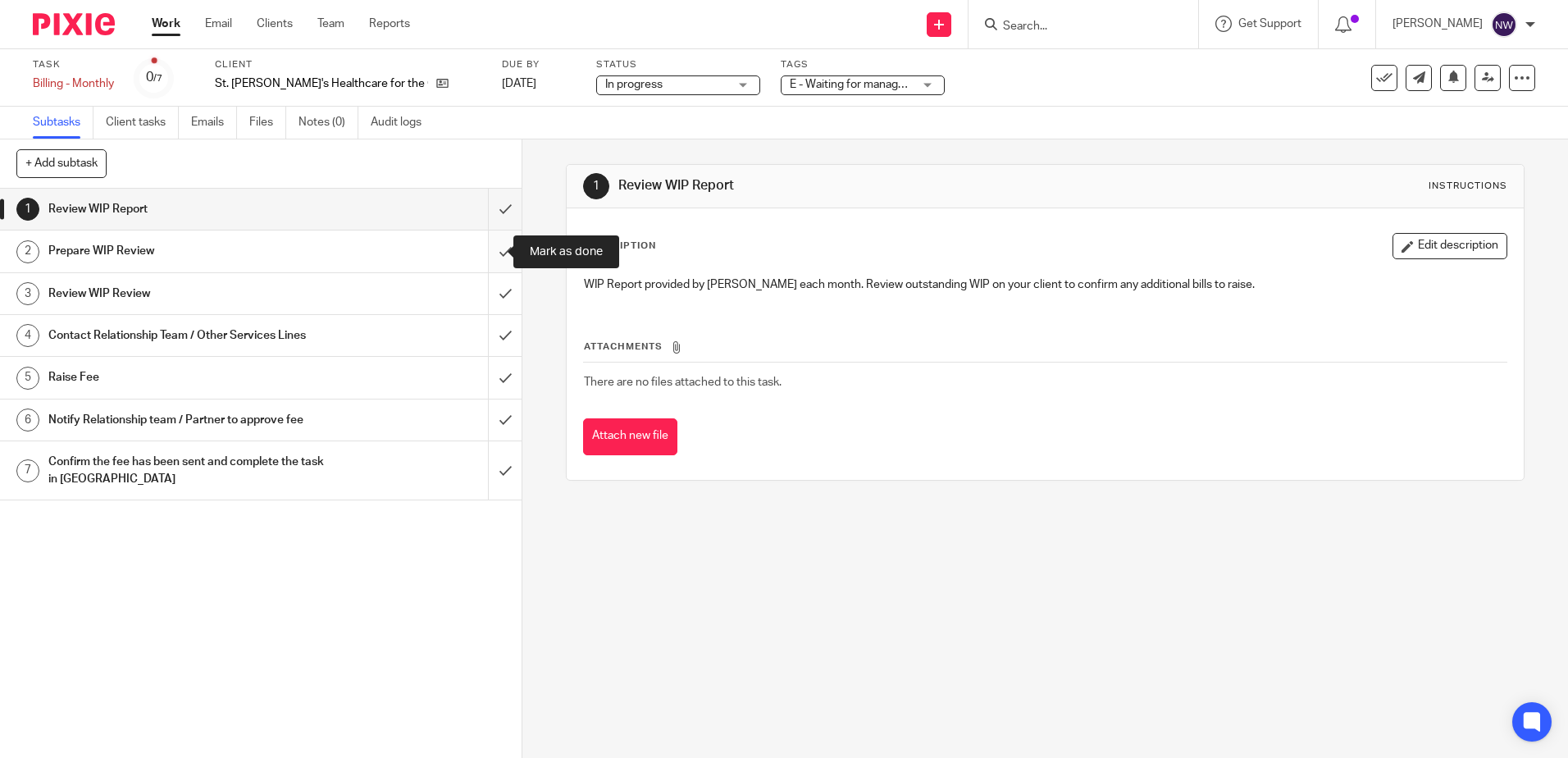
click at [485, 254] on input "submit" at bounding box center [261, 251] width 522 height 41
click at [487, 301] on input "submit" at bounding box center [261, 293] width 522 height 41
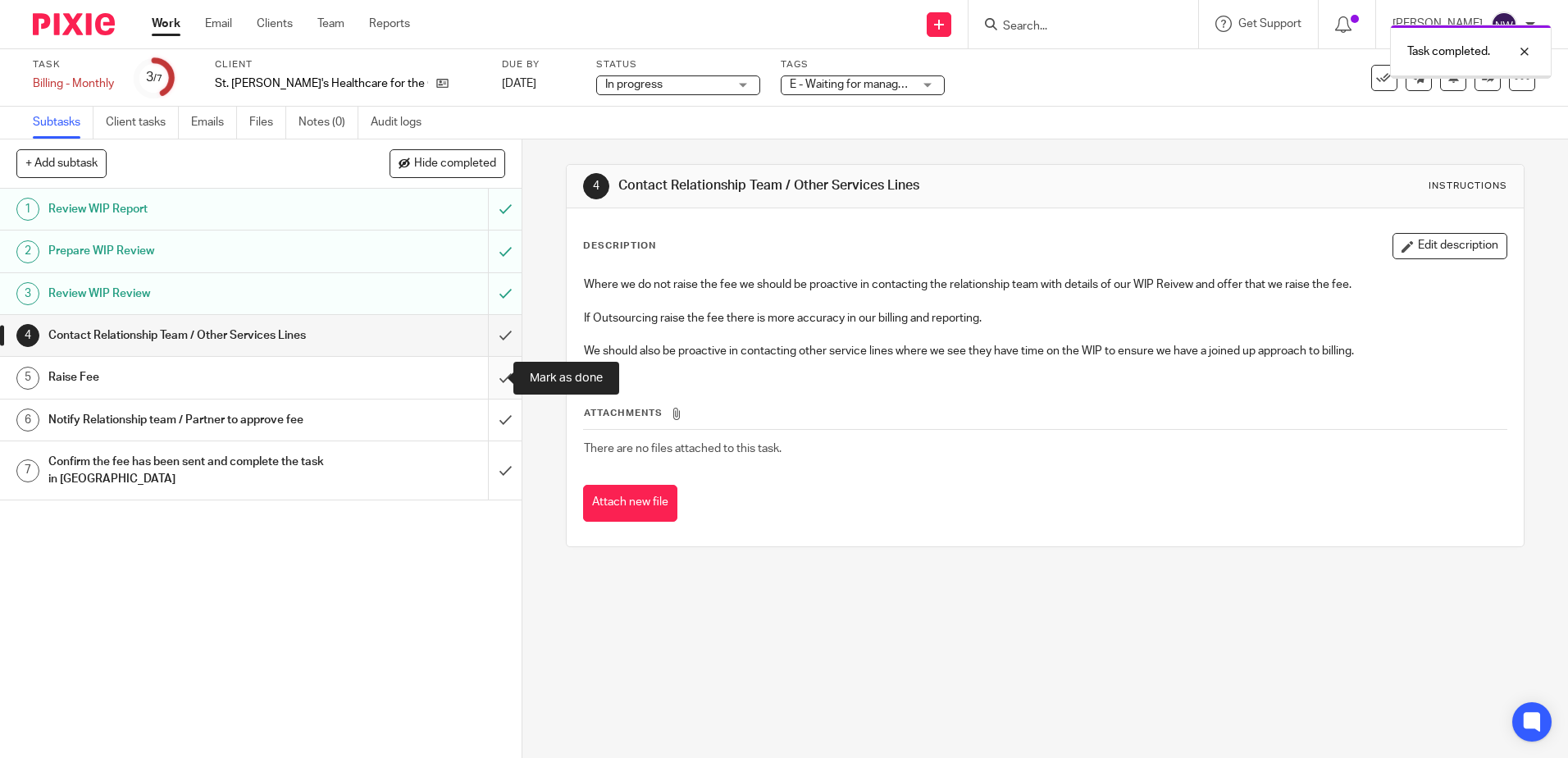
click at [491, 387] on input "submit" at bounding box center [261, 377] width 522 height 41
click at [491, 425] on input "submit" at bounding box center [261, 420] width 522 height 41
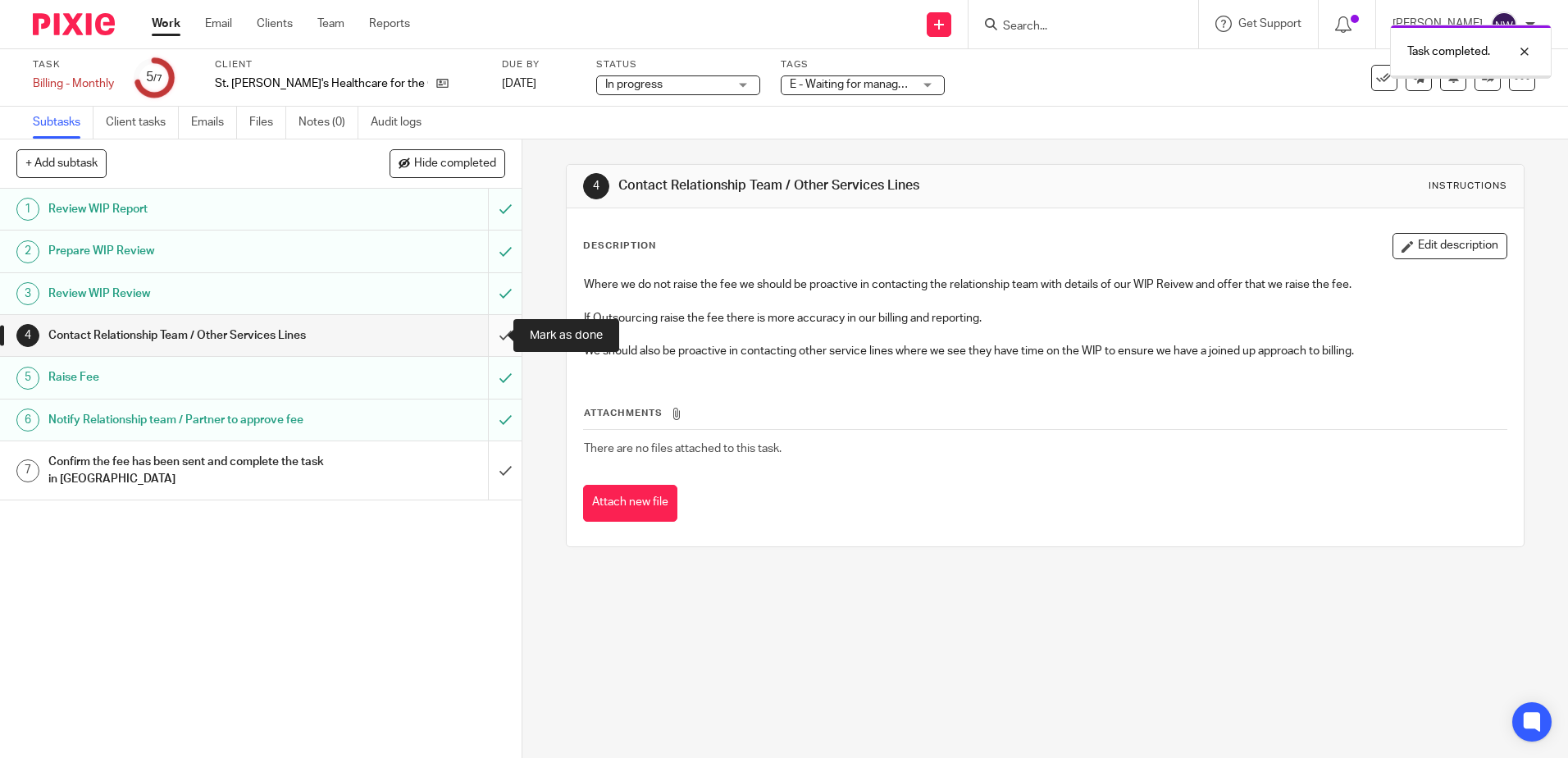
click at [495, 332] on input "submit" at bounding box center [261, 335] width 522 height 41
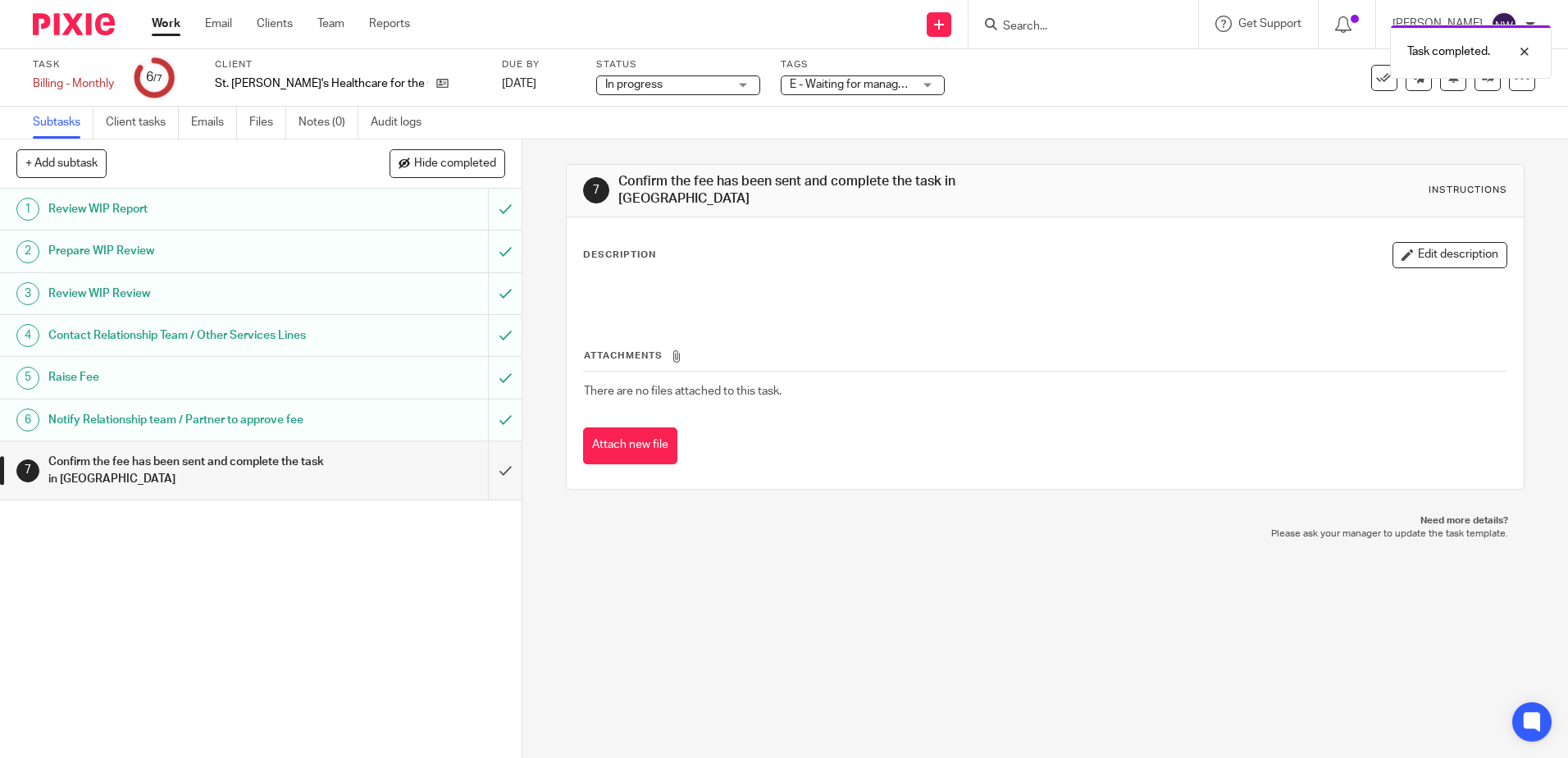
click at [1110, 27] on div "Task completed." at bounding box center [1168, 47] width 768 height 62
click at [1094, 17] on form at bounding box center [1089, 24] width 175 height 21
click at [1045, 27] on input "Search" at bounding box center [1075, 27] width 147 height 15
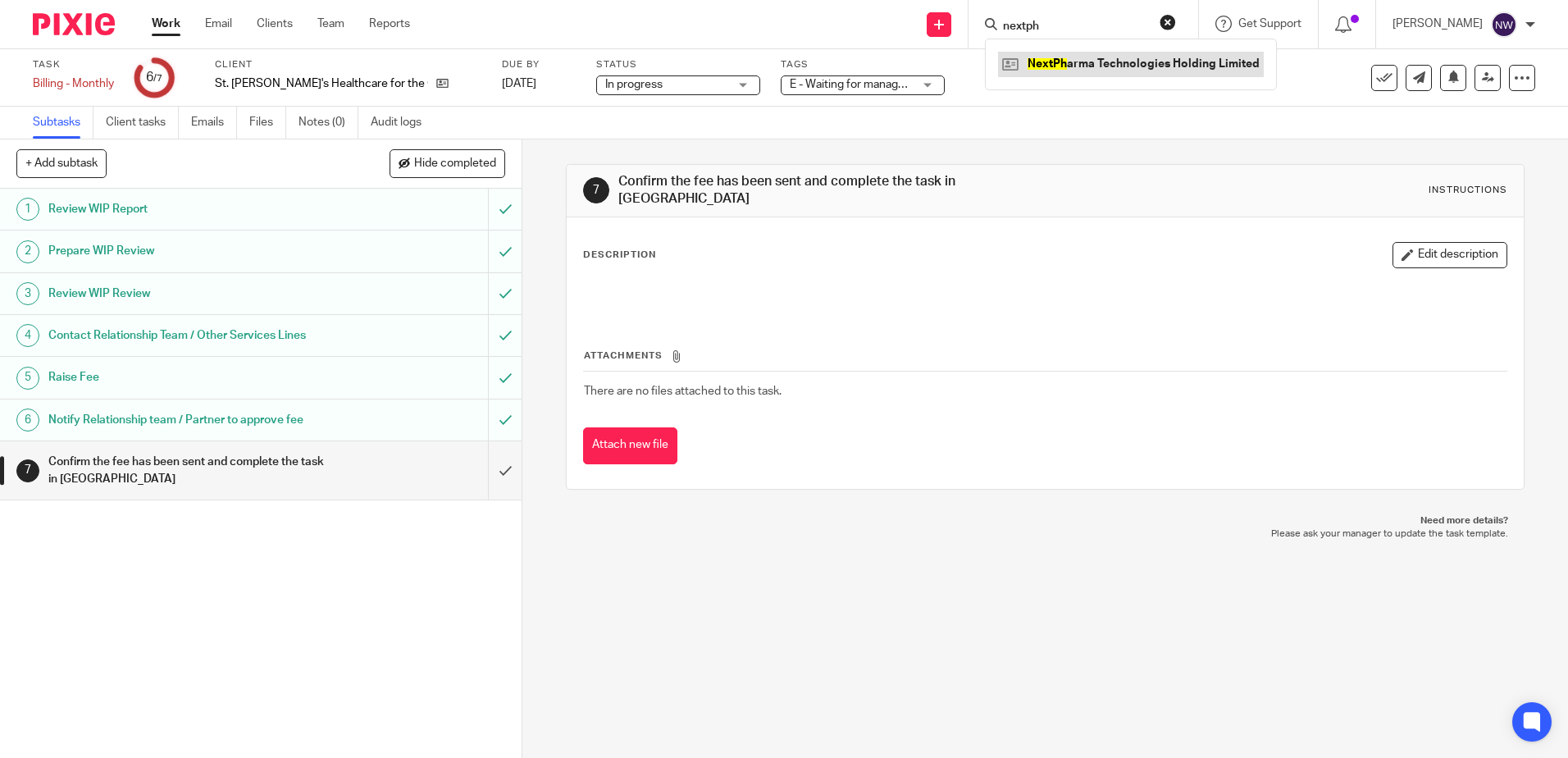
type input "nextph"
click at [1070, 62] on link at bounding box center [1131, 64] width 266 height 25
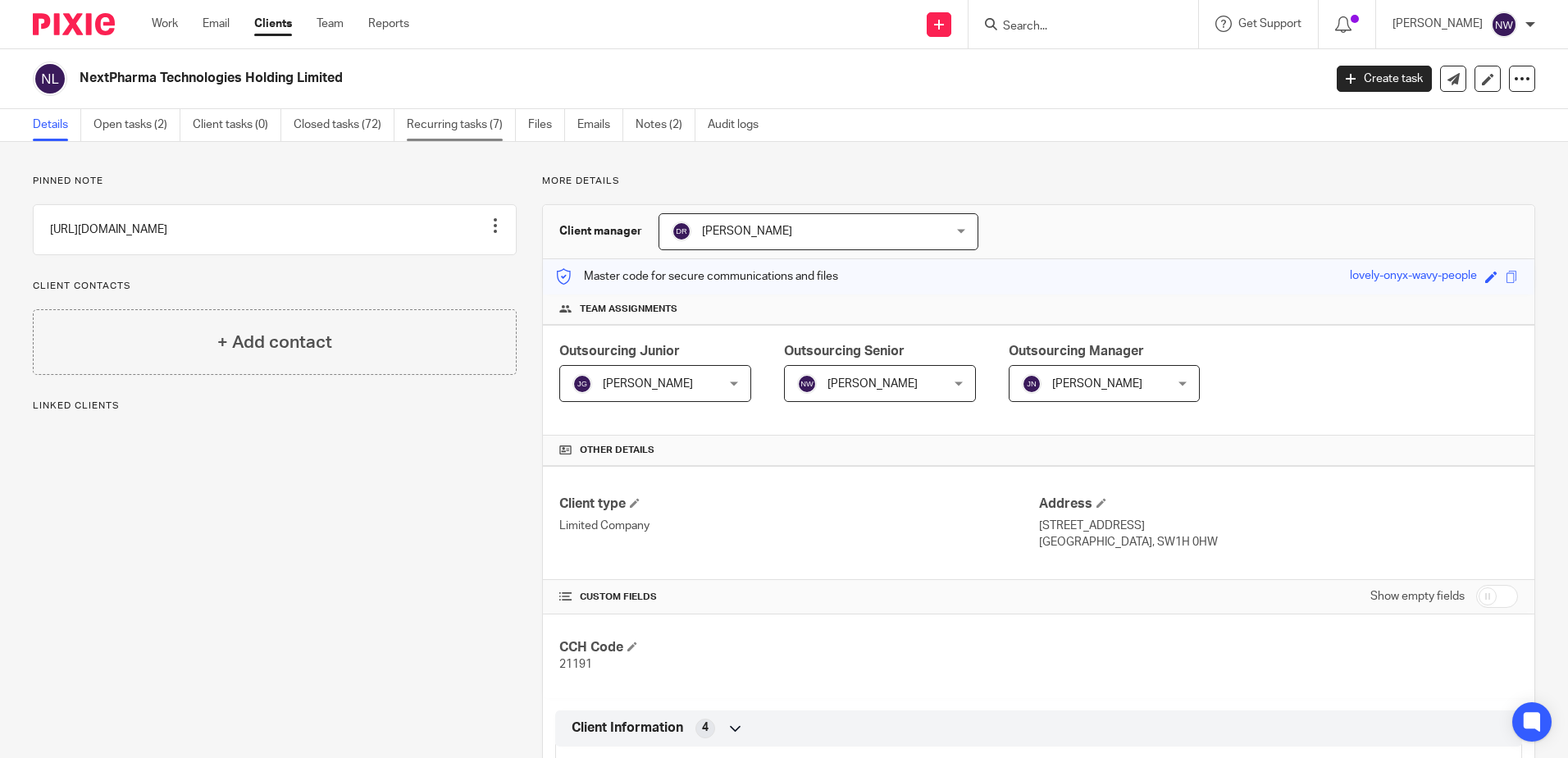
click at [457, 124] on link "Recurring tasks (7)" at bounding box center [461, 125] width 109 height 32
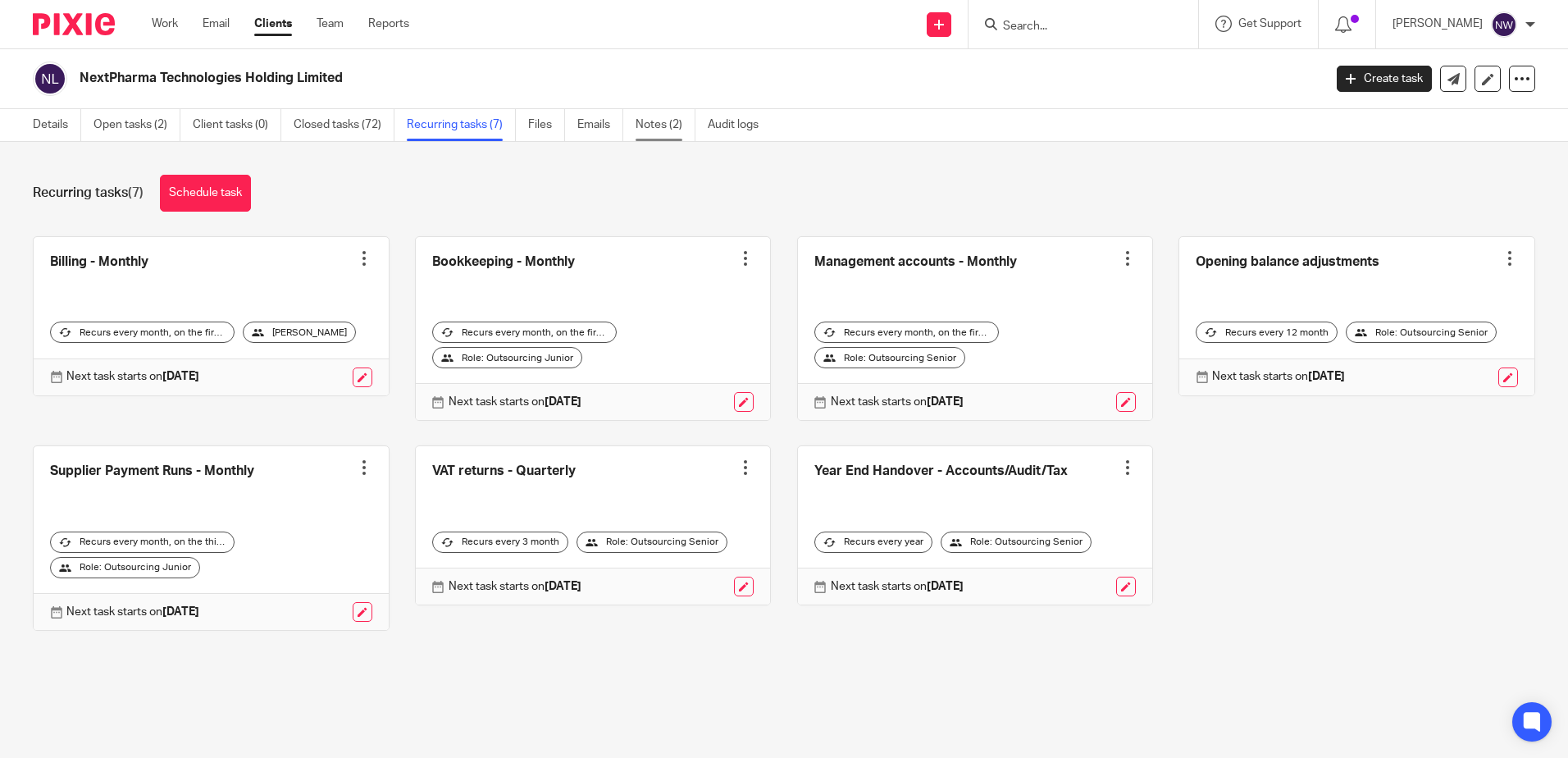
click at [670, 126] on link "Notes (2)" at bounding box center [665, 125] width 60 height 32
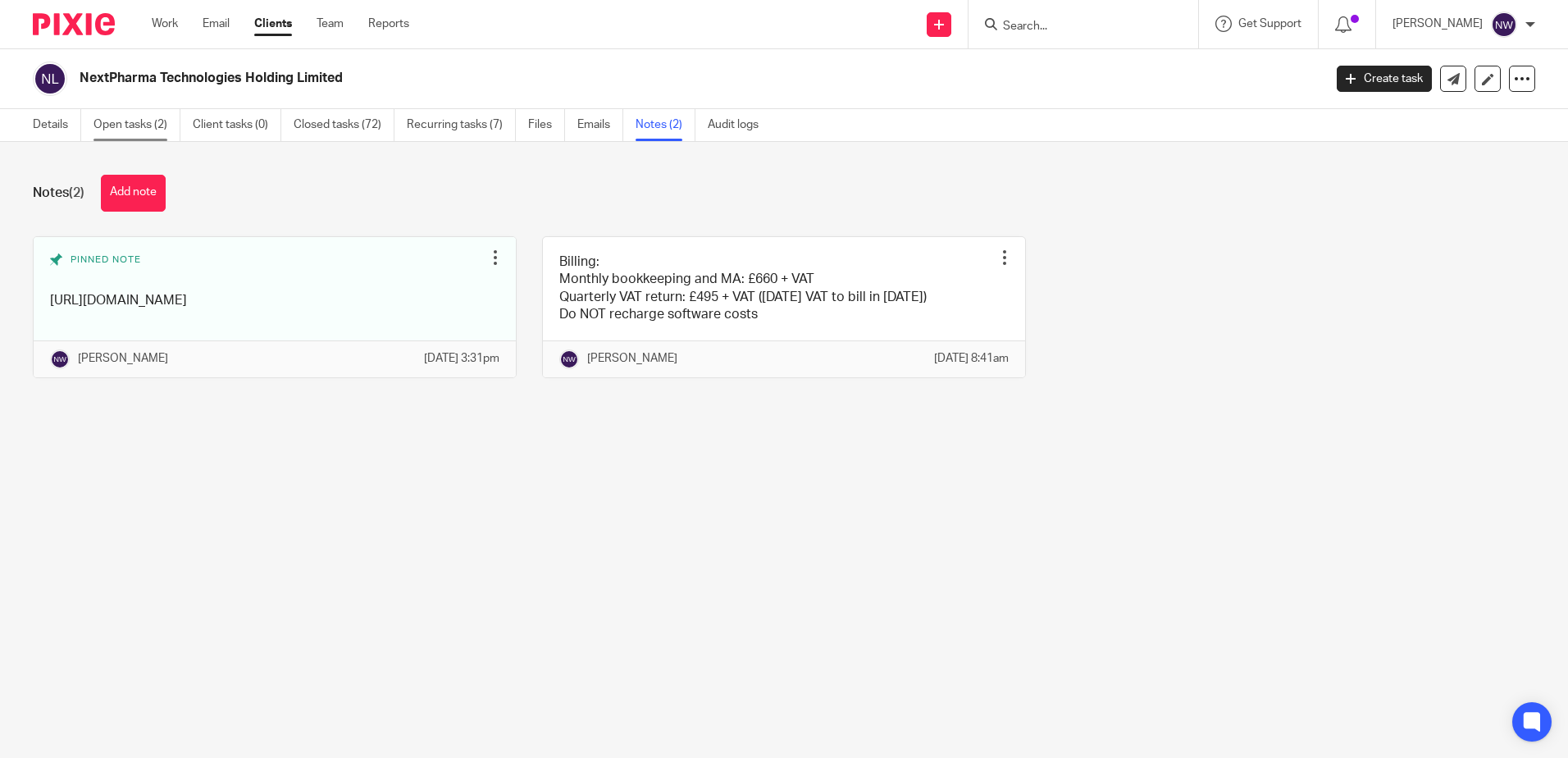
click at [157, 120] on link "Open tasks (2)" at bounding box center [137, 125] width 87 height 32
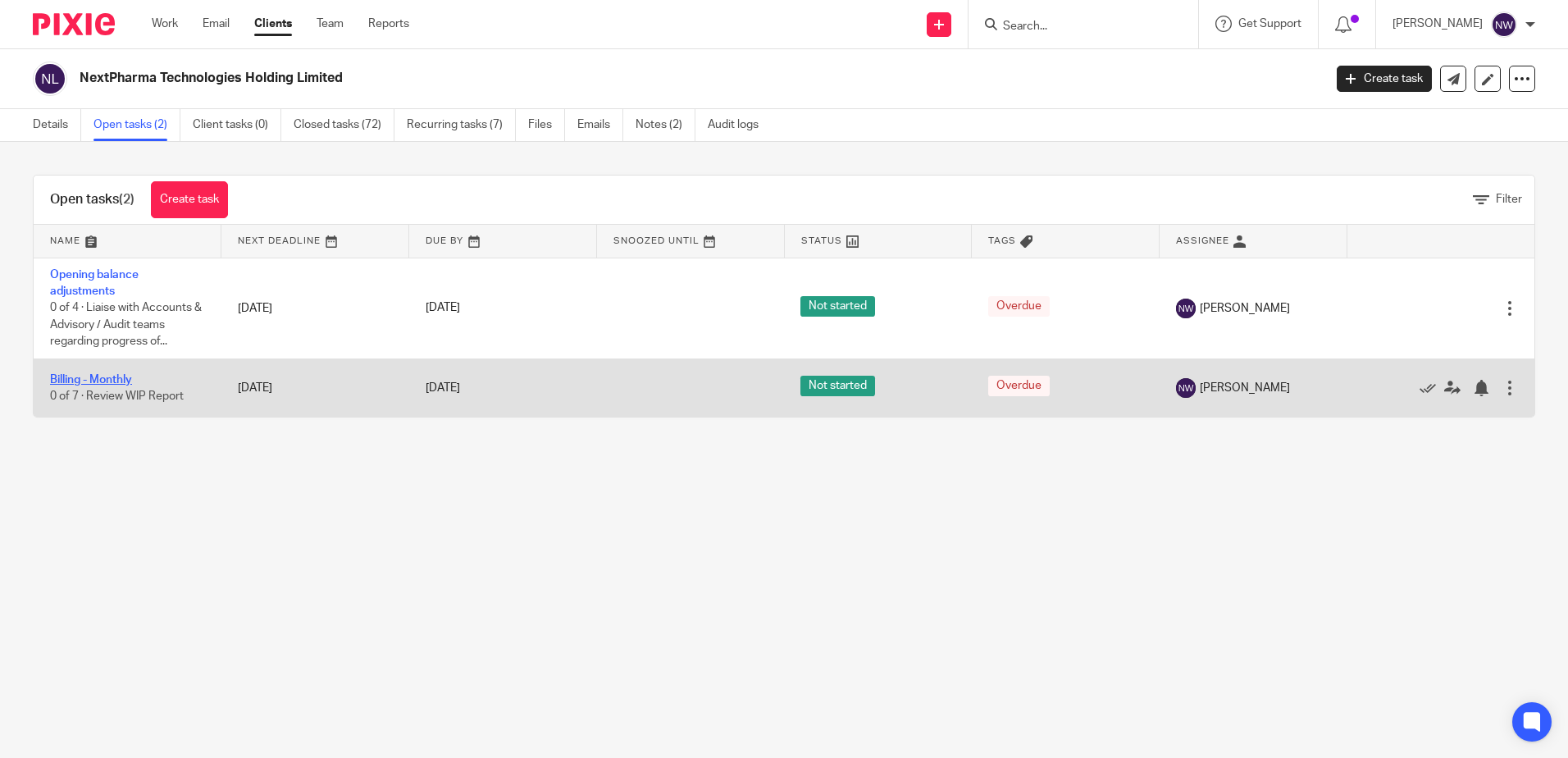
click at [90, 375] on link "Billing - Monthly" at bounding box center [91, 380] width 82 height 12
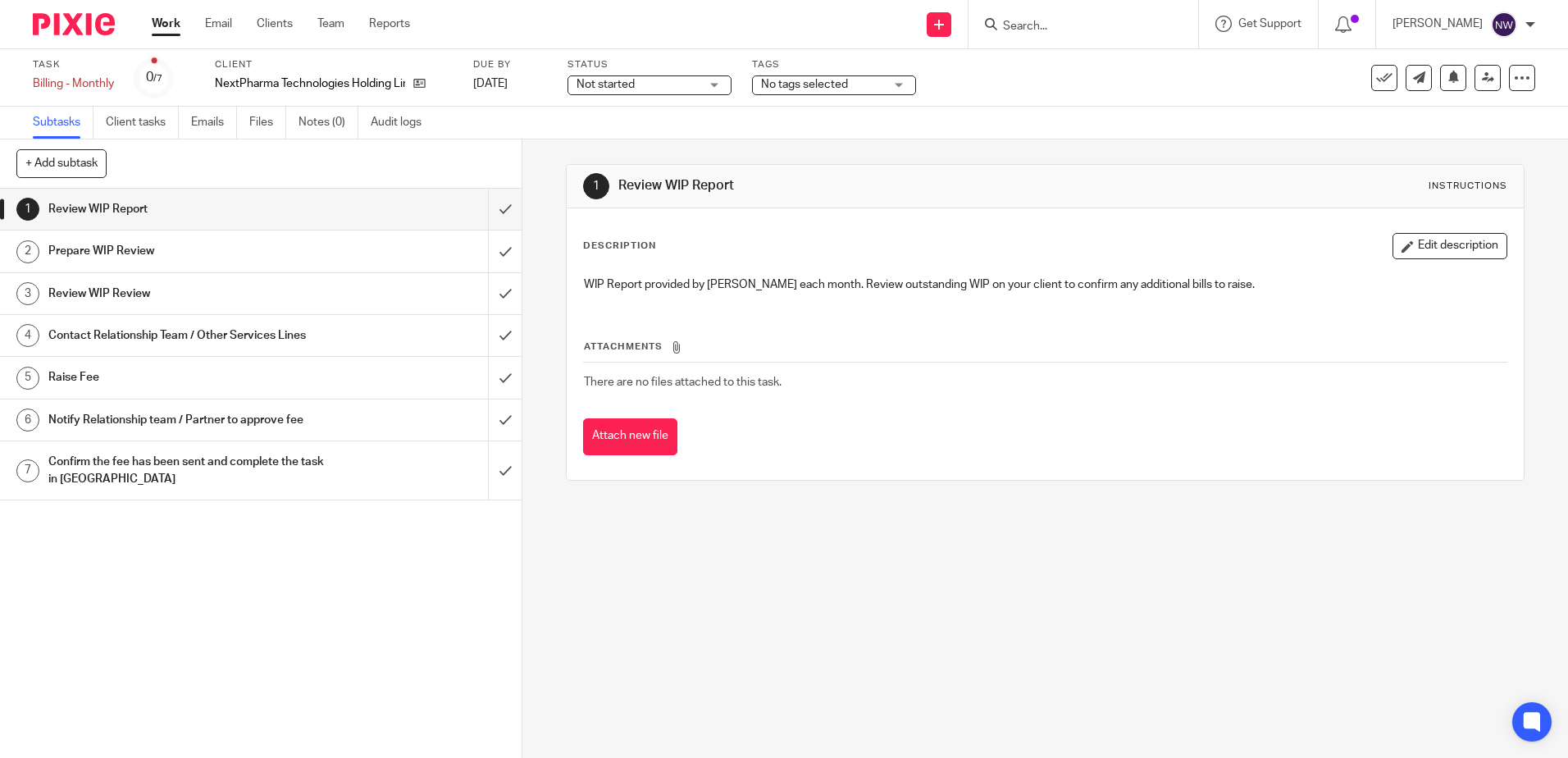
drag, startPoint x: 673, startPoint y: 77, endPoint x: 657, endPoint y: 91, distance: 21.3
click at [672, 77] on span "Not started" at bounding box center [639, 85] width 123 height 17
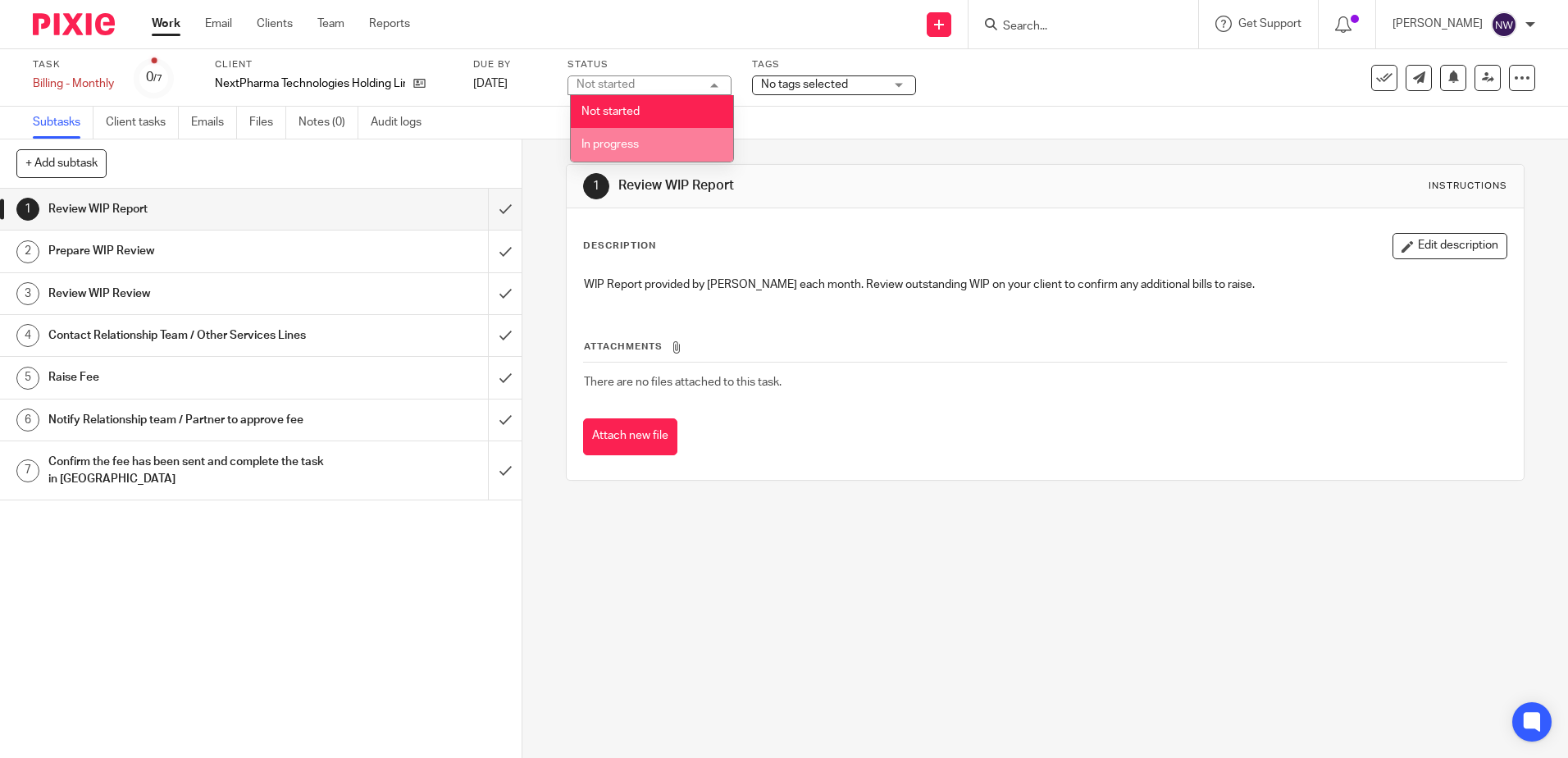
click at [613, 142] on span "In progress" at bounding box center [610, 144] width 57 height 12
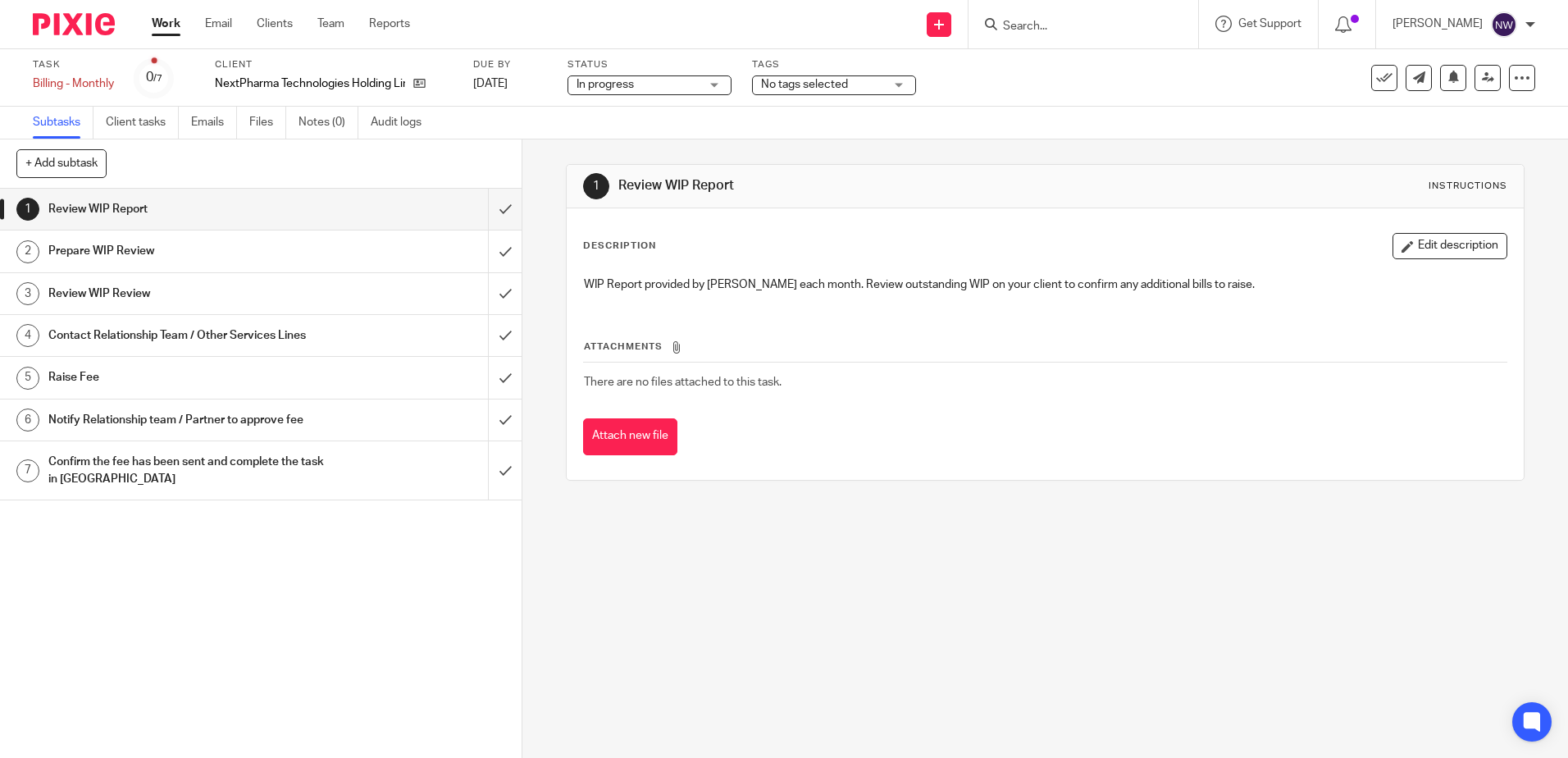
click at [798, 92] on span "No tags selected" at bounding box center [823, 85] width 123 height 17
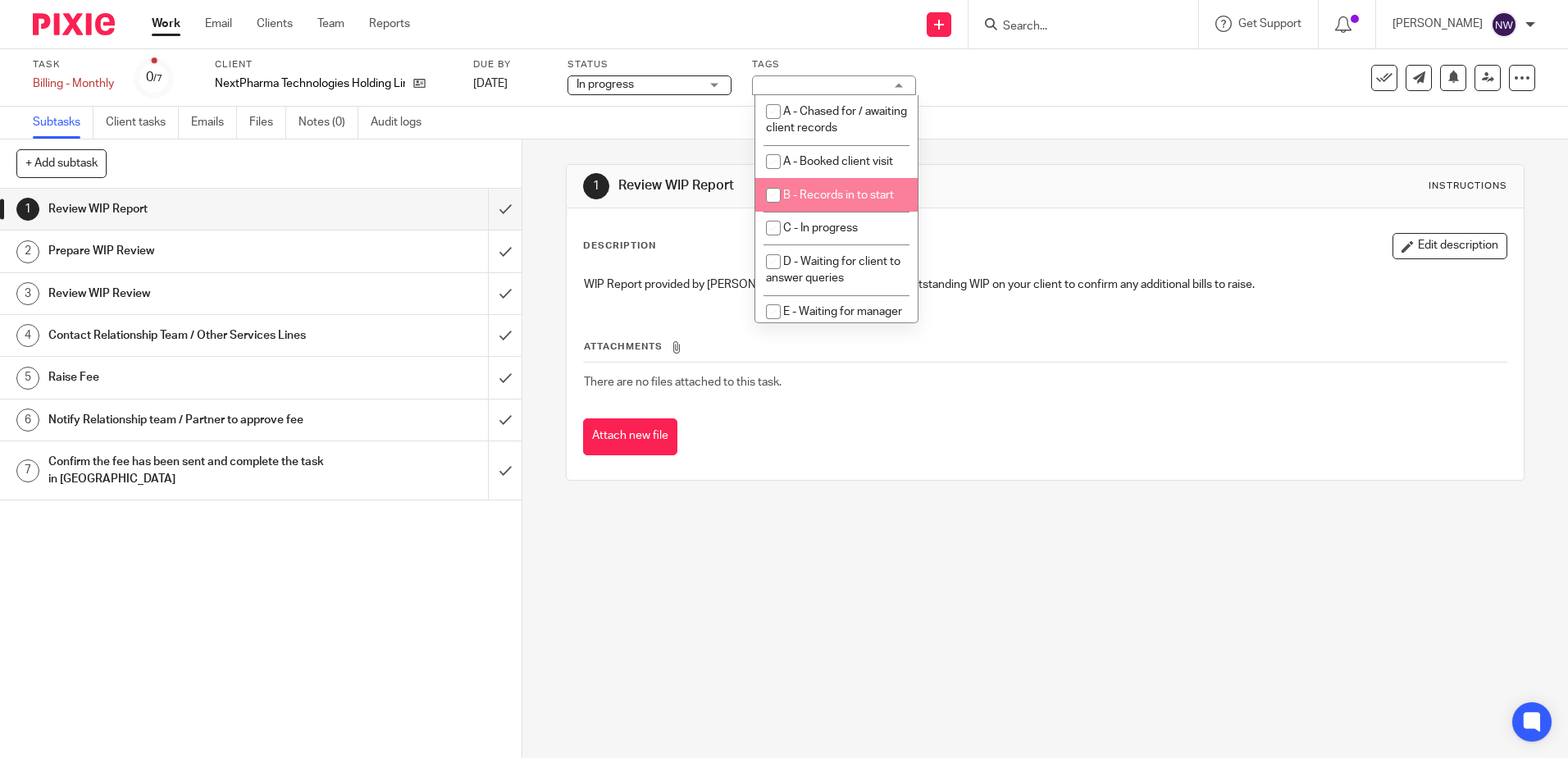
scroll to position [82, 0]
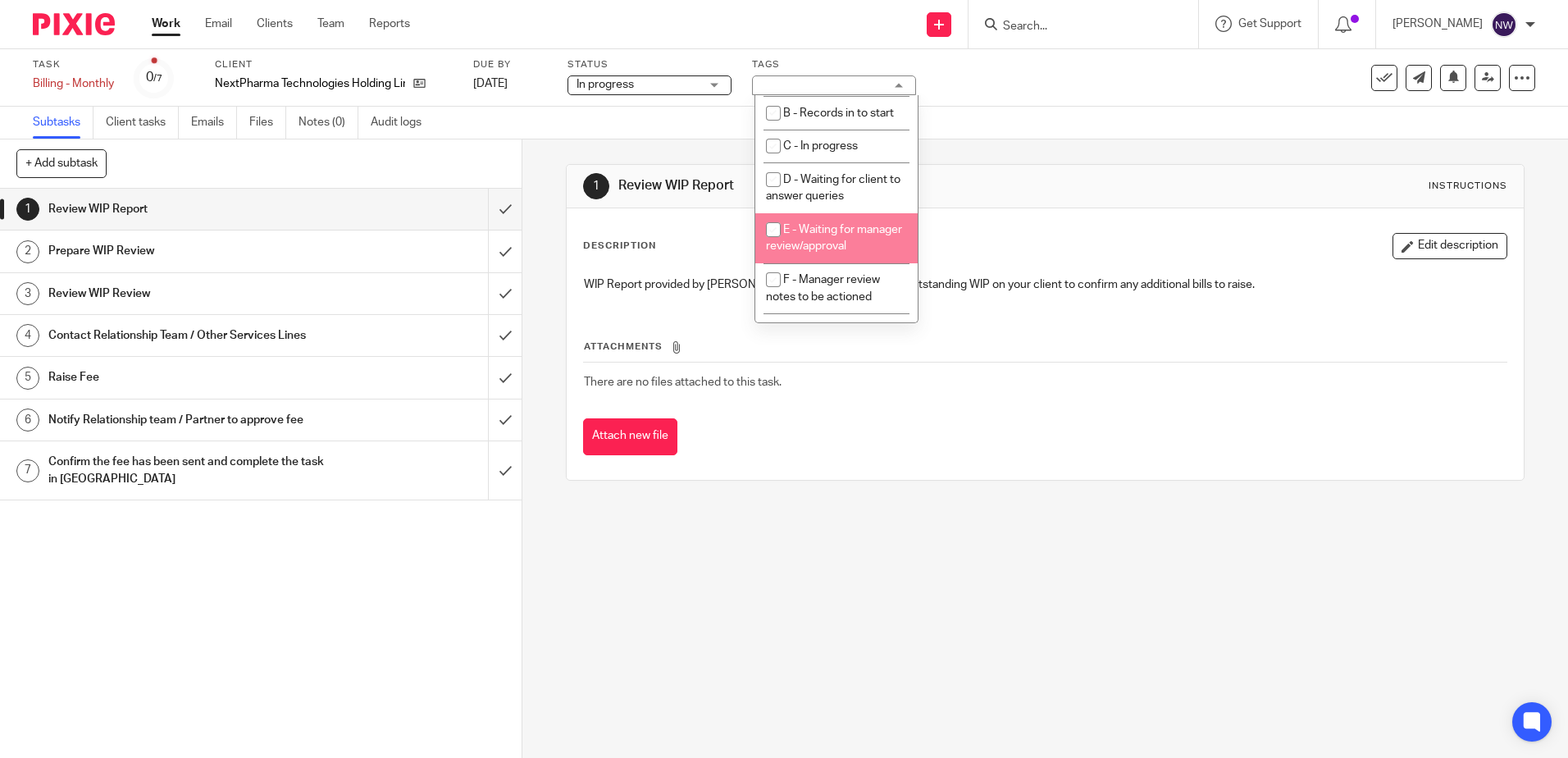
click at [841, 230] on span "E - Waiting for manager review/approval" at bounding box center [834, 238] width 137 height 28
checkbox input "true"
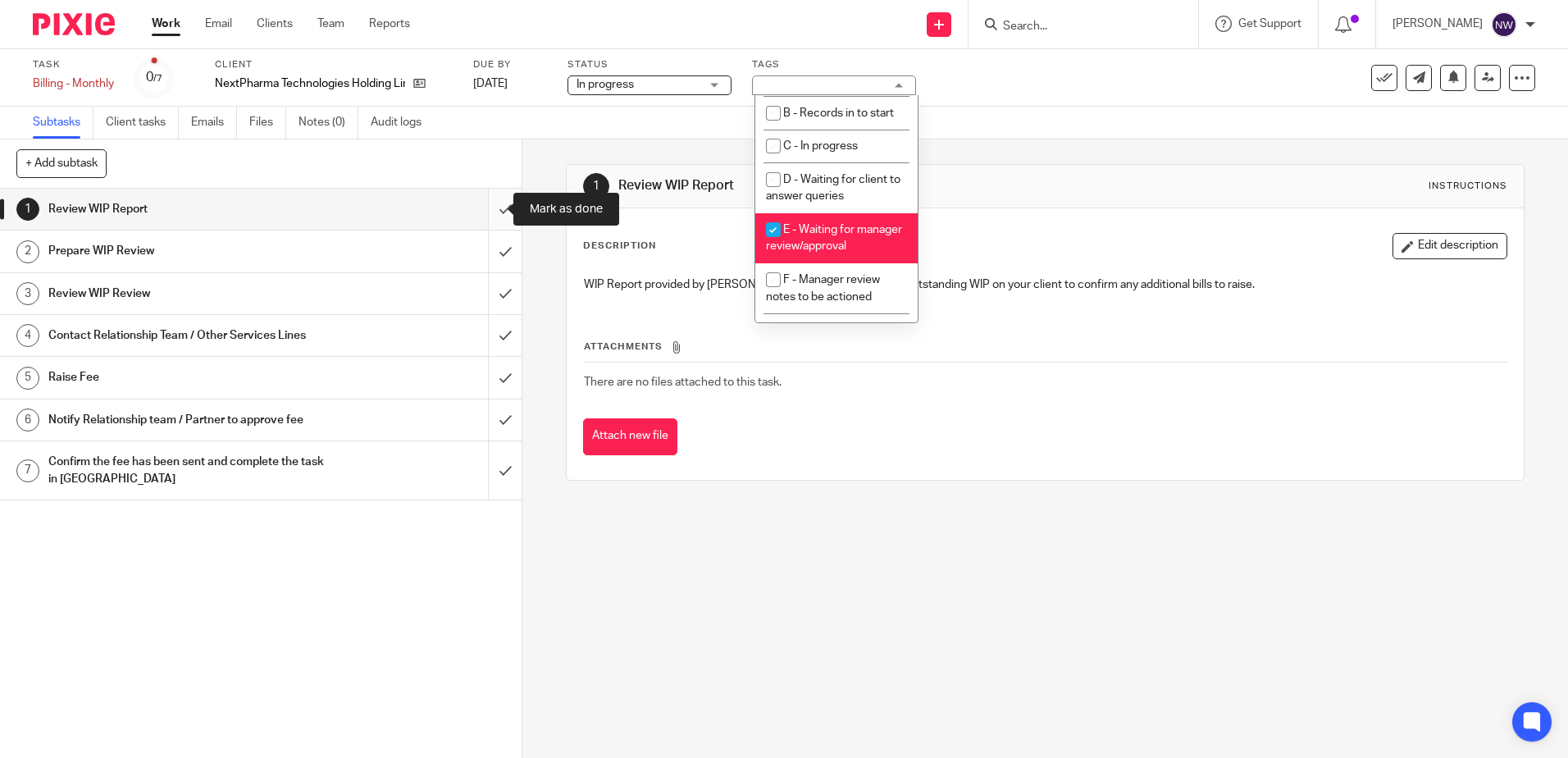
click at [480, 210] on input "submit" at bounding box center [261, 209] width 522 height 41
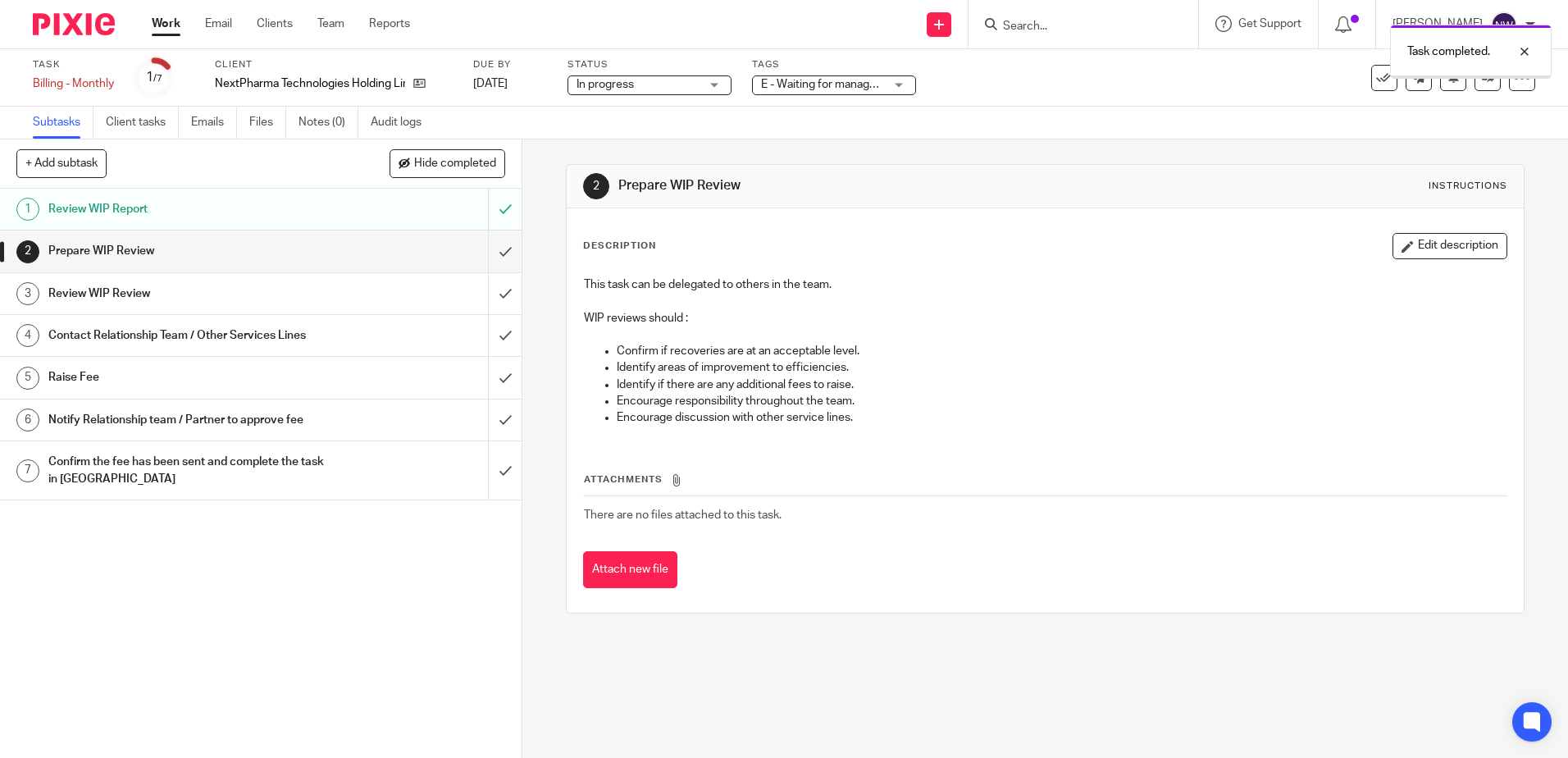
click at [489, 300] on input "submit" at bounding box center [261, 293] width 522 height 41
click at [474, 242] on input "submit" at bounding box center [261, 251] width 522 height 41
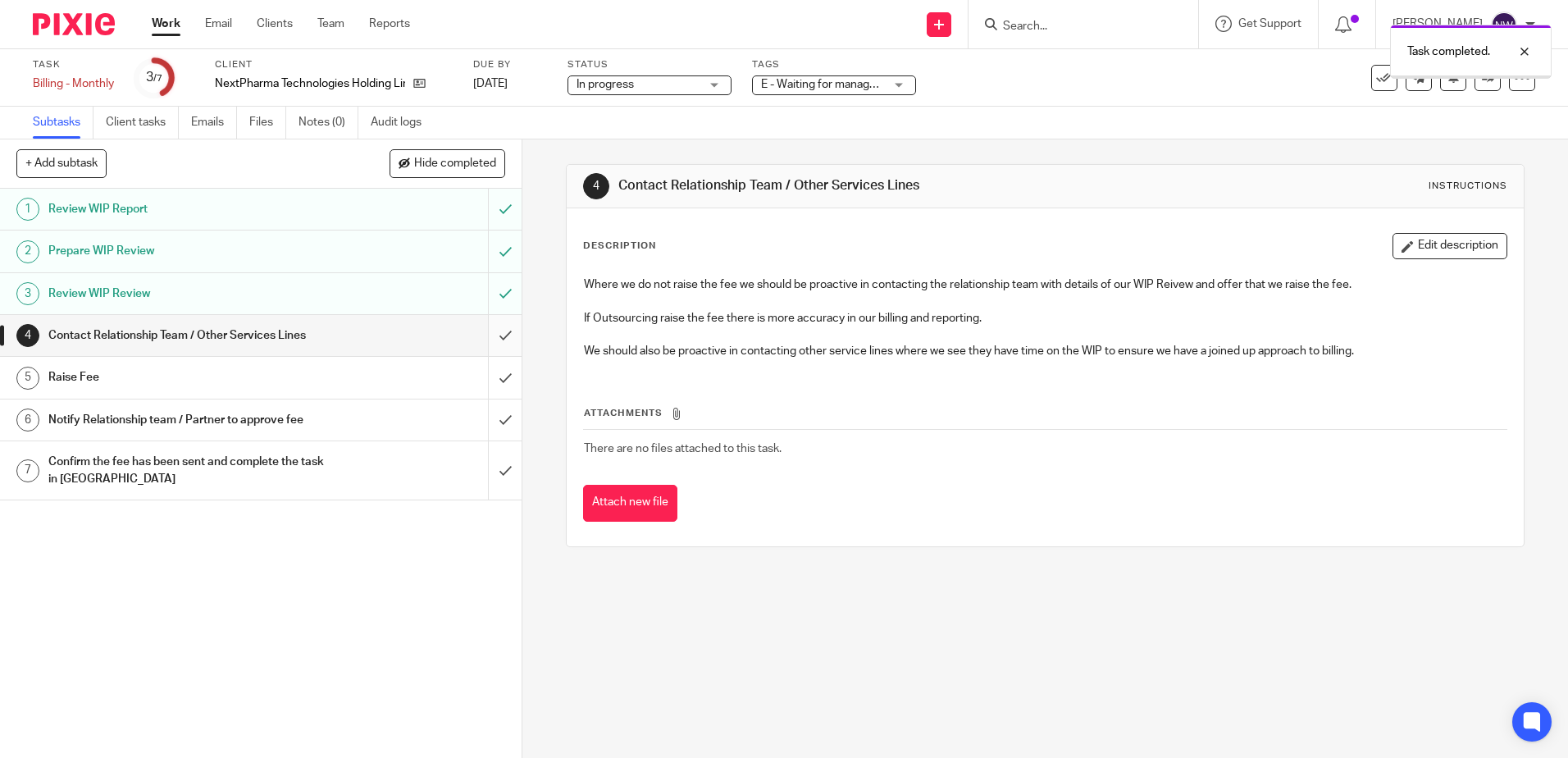
click at [487, 344] on input "submit" at bounding box center [261, 335] width 522 height 41
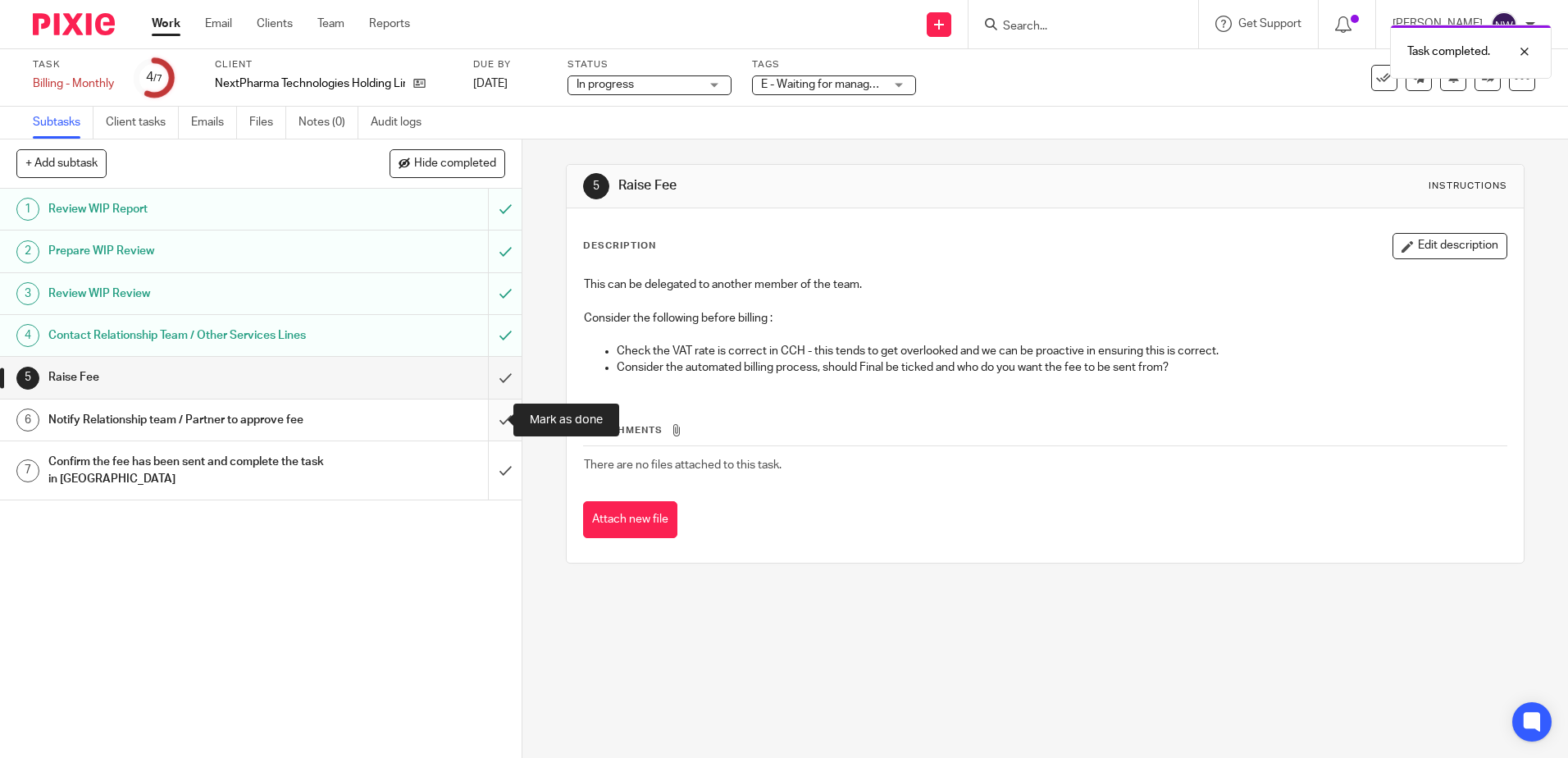
click at [485, 421] on input "submit" at bounding box center [261, 420] width 522 height 41
click at [489, 384] on input "submit" at bounding box center [261, 377] width 522 height 41
